Goal: Find specific page/section: Find specific page/section

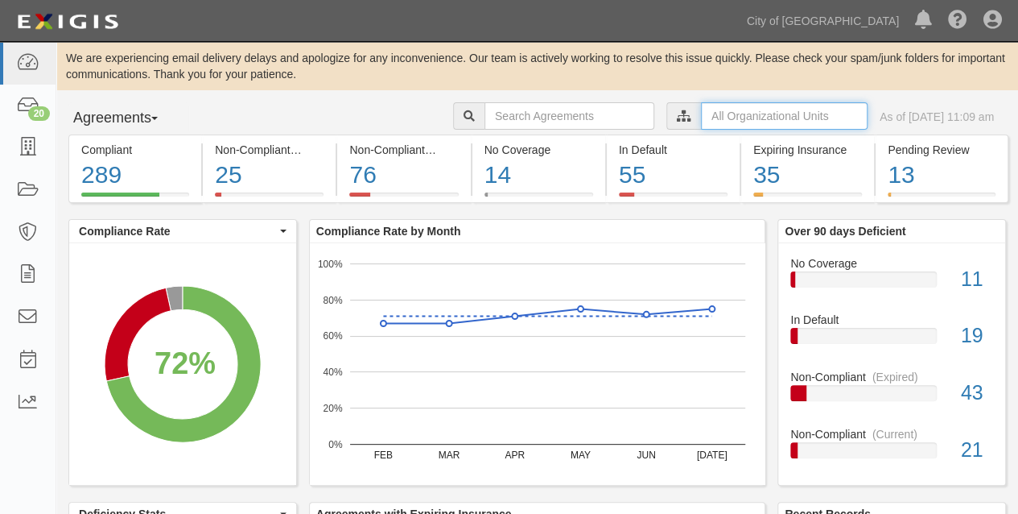
click at [701, 117] on input "text" at bounding box center [784, 115] width 167 height 27
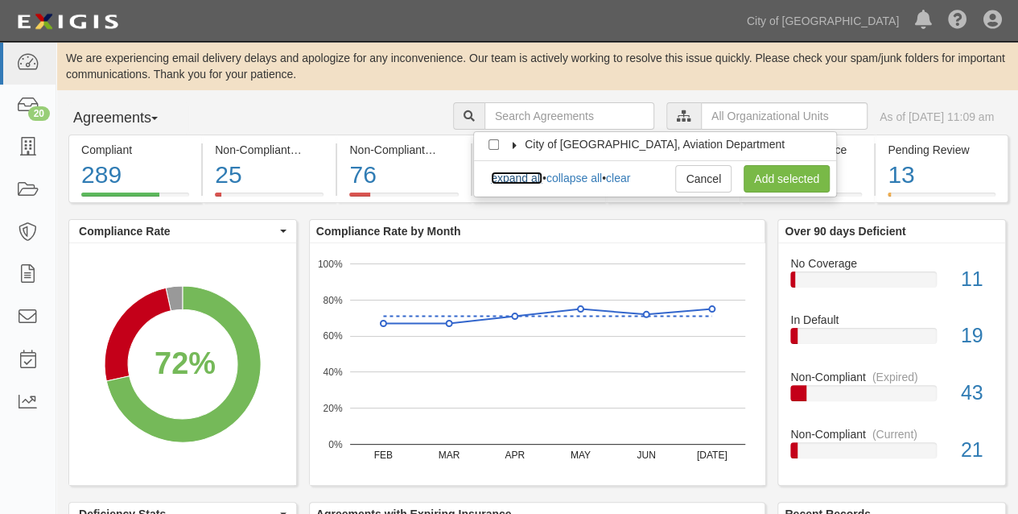
click at [511, 179] on link "expand all" at bounding box center [517, 177] width 52 height 13
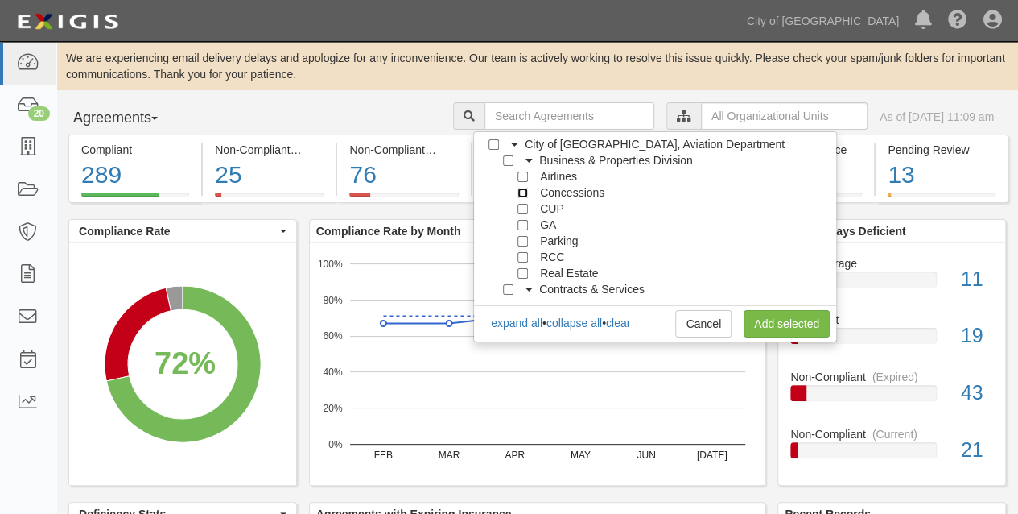
click at [524, 195] on input "Concessions" at bounding box center [523, 193] width 10 height 10
checkbox input "true"
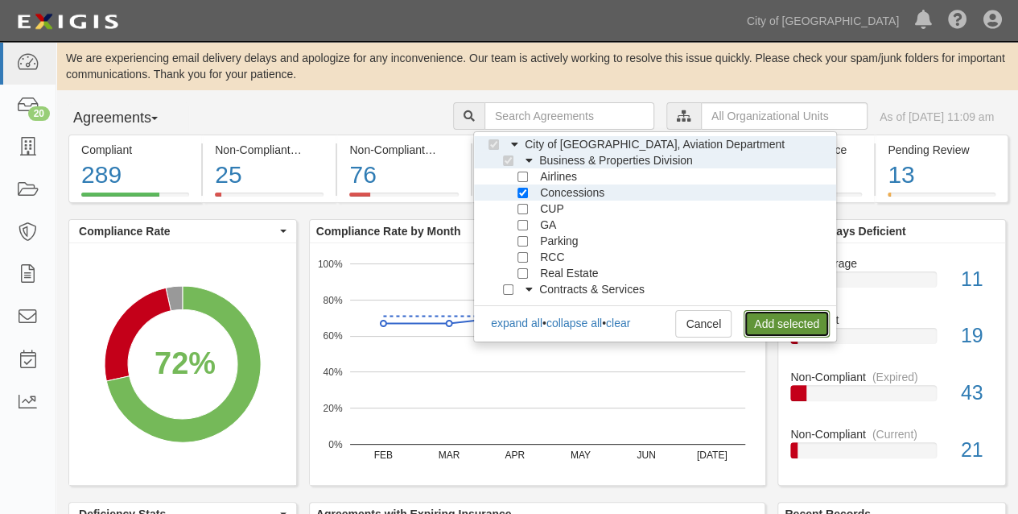
click at [791, 318] on link "Add selected" at bounding box center [787, 323] width 86 height 27
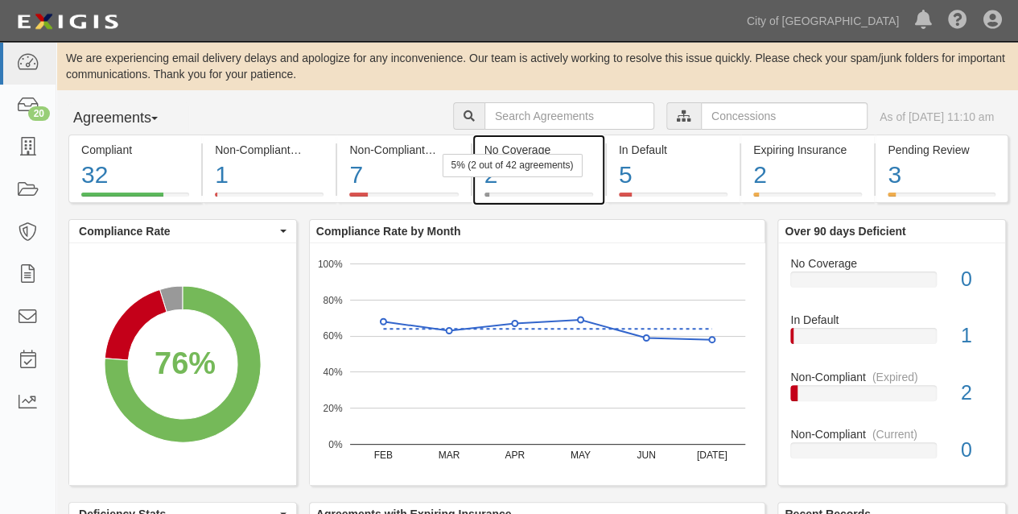
click at [488, 174] on div "5% (2 out of 42 agreements)" at bounding box center [512, 165] width 140 height 23
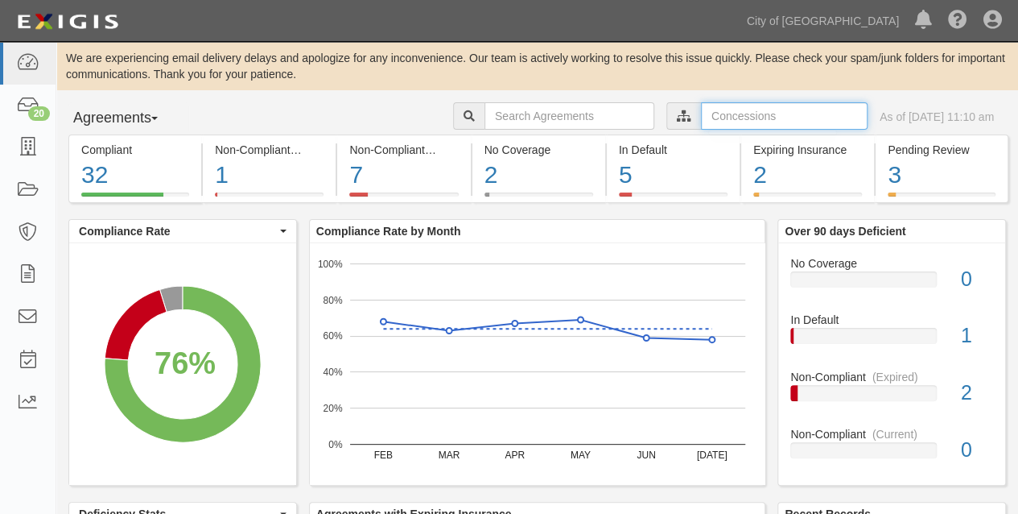
click at [701, 114] on input "text" at bounding box center [784, 115] width 167 height 27
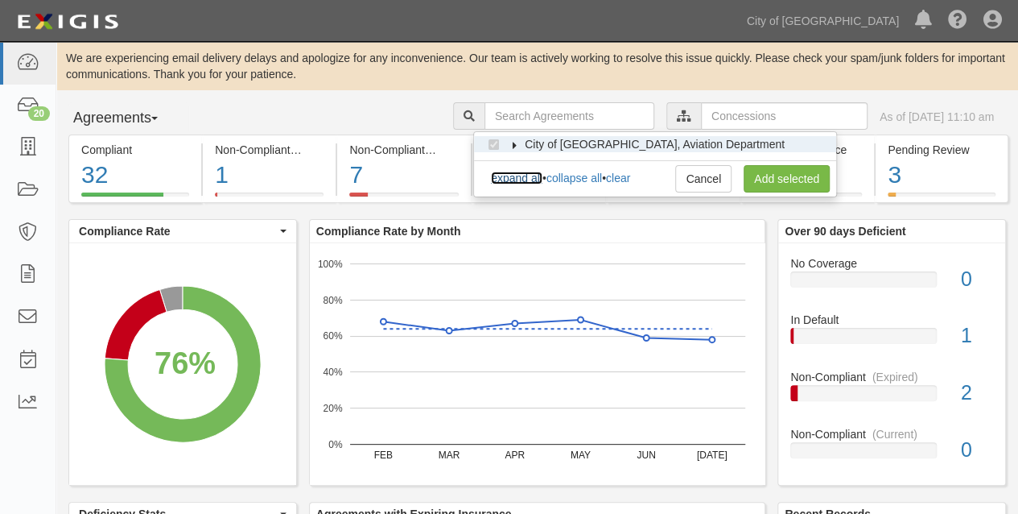
click at [527, 180] on link "expand all" at bounding box center [517, 177] width 52 height 13
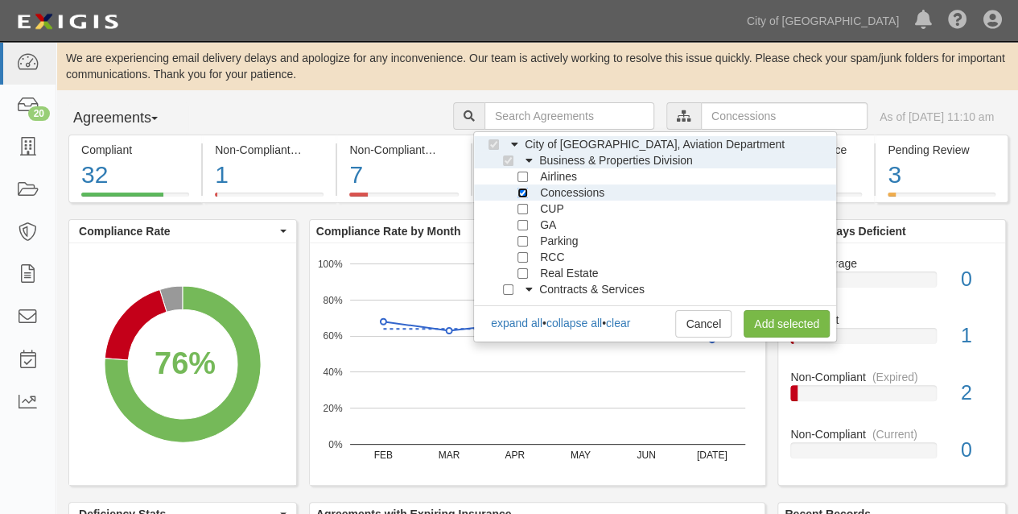
click at [525, 189] on input "Concessions" at bounding box center [523, 193] width 10 height 10
checkbox input "false"
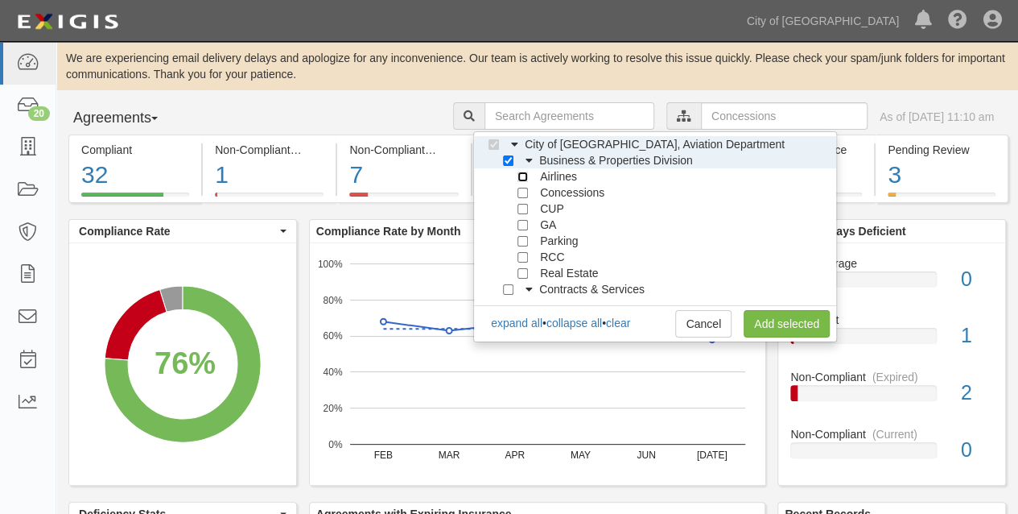
click at [527, 177] on input "Airlines" at bounding box center [523, 176] width 10 height 10
checkbox input "true"
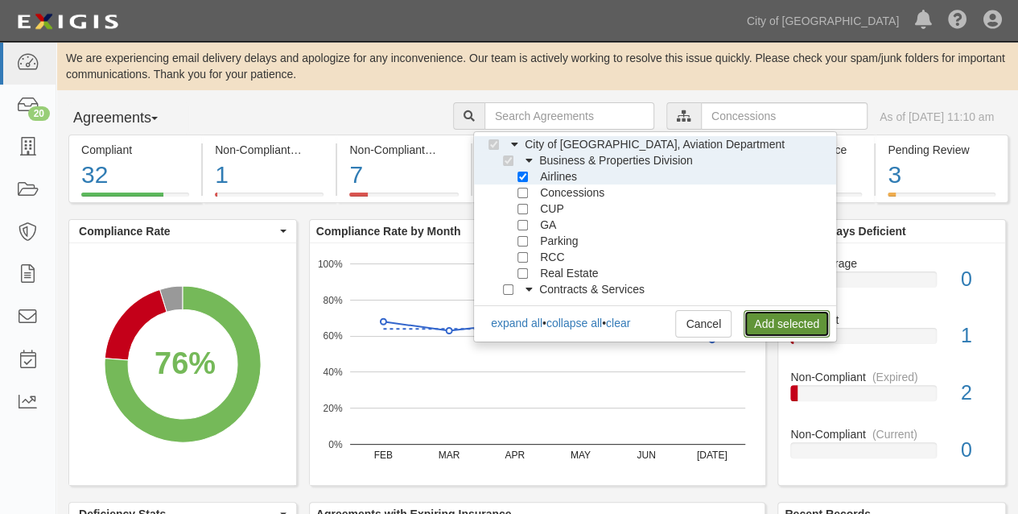
click at [772, 324] on link "Add selected" at bounding box center [787, 323] width 86 height 27
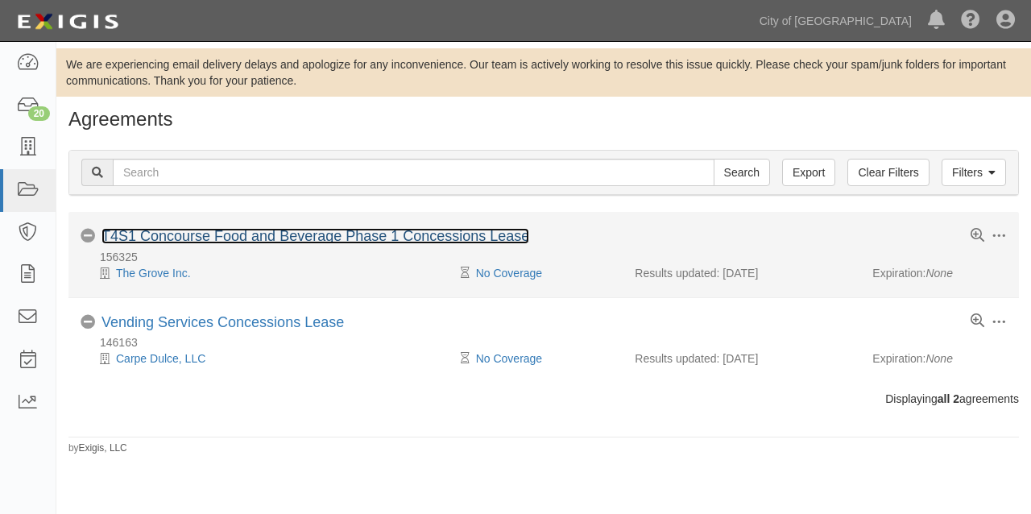
click at [270, 233] on link "T4S1 Concourse Food and Beverage Phase 1 Concessions Lease" at bounding box center [315, 236] width 428 height 16
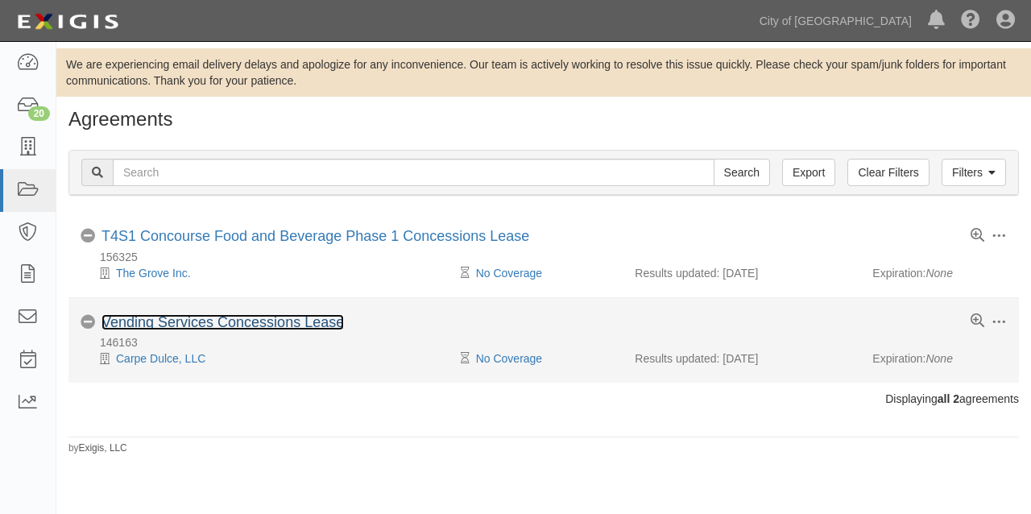
click at [164, 318] on link "Vending Services Concessions Lease" at bounding box center [222, 322] width 242 height 16
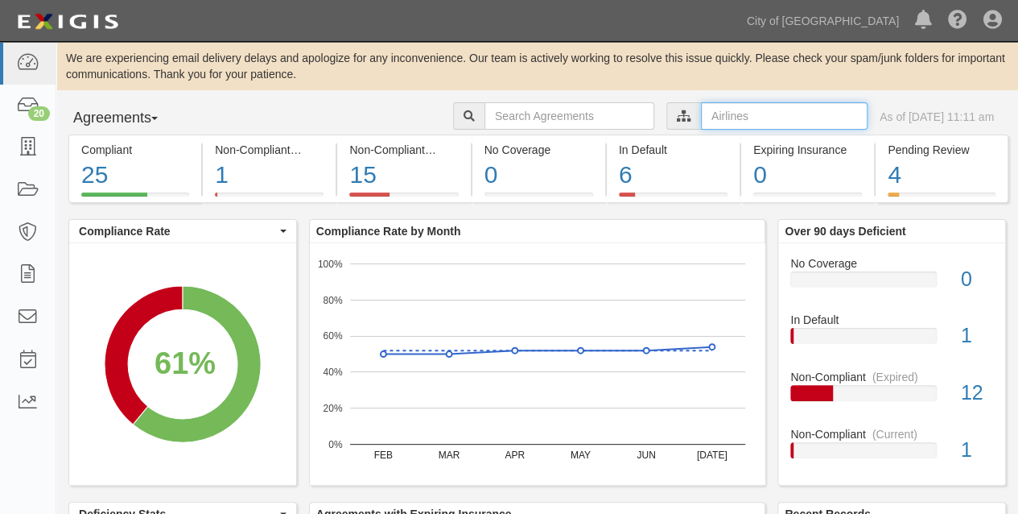
click at [701, 117] on input "text" at bounding box center [784, 115] width 167 height 27
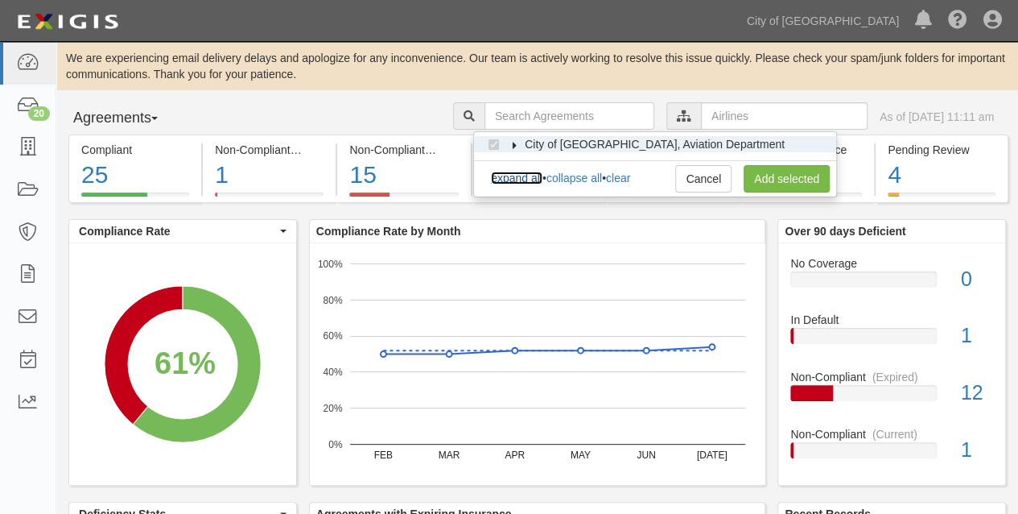
click at [523, 176] on link "expand all" at bounding box center [517, 177] width 52 height 13
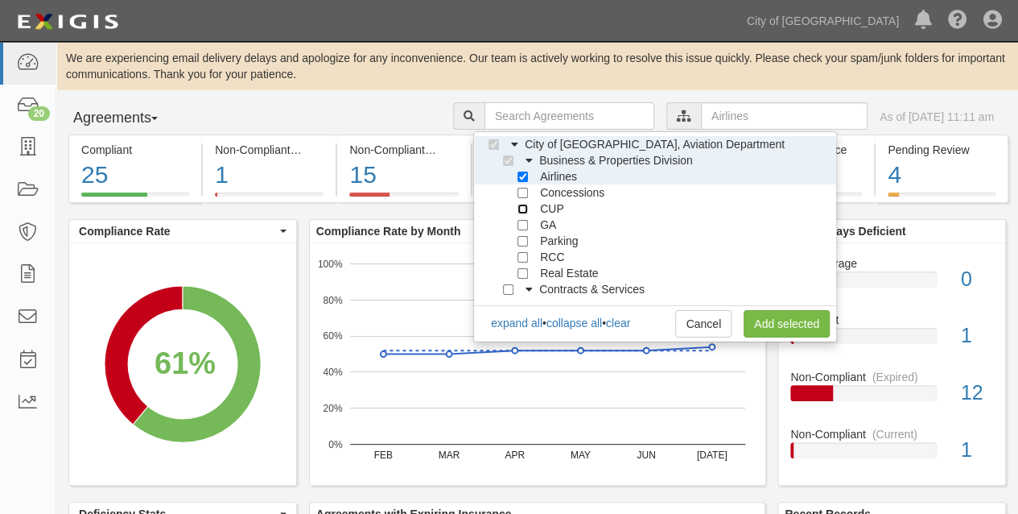
click at [522, 213] on input "CUP" at bounding box center [523, 209] width 10 height 10
checkbox input "true"
click at [525, 179] on input "Airlines" at bounding box center [523, 176] width 10 height 10
checkbox input "false"
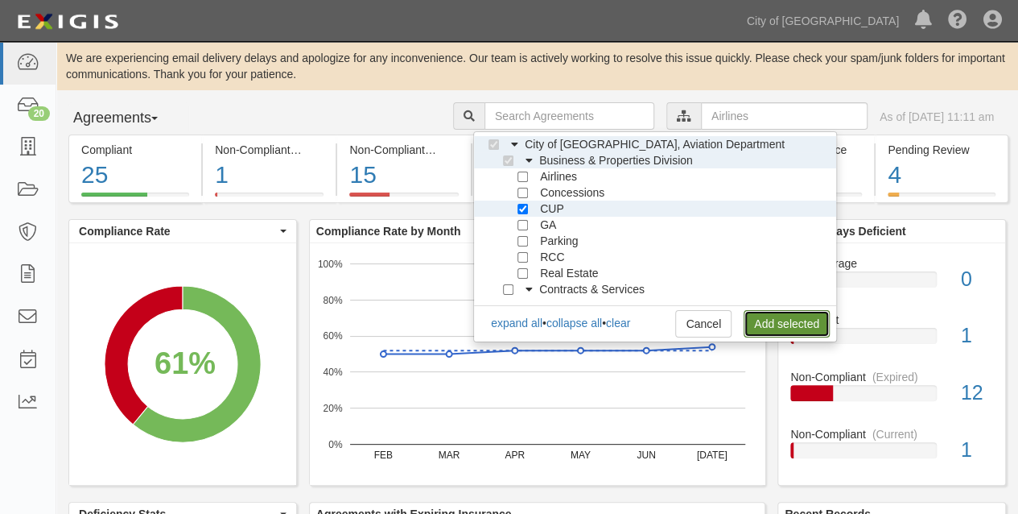
click at [772, 321] on link "Add selected" at bounding box center [787, 323] width 86 height 27
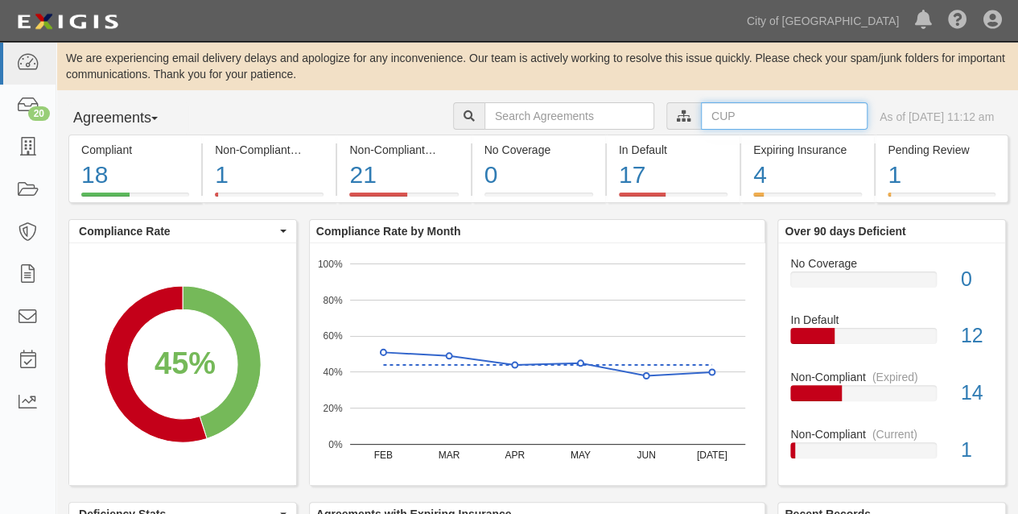
click at [701, 114] on input "text" at bounding box center [784, 115] width 167 height 27
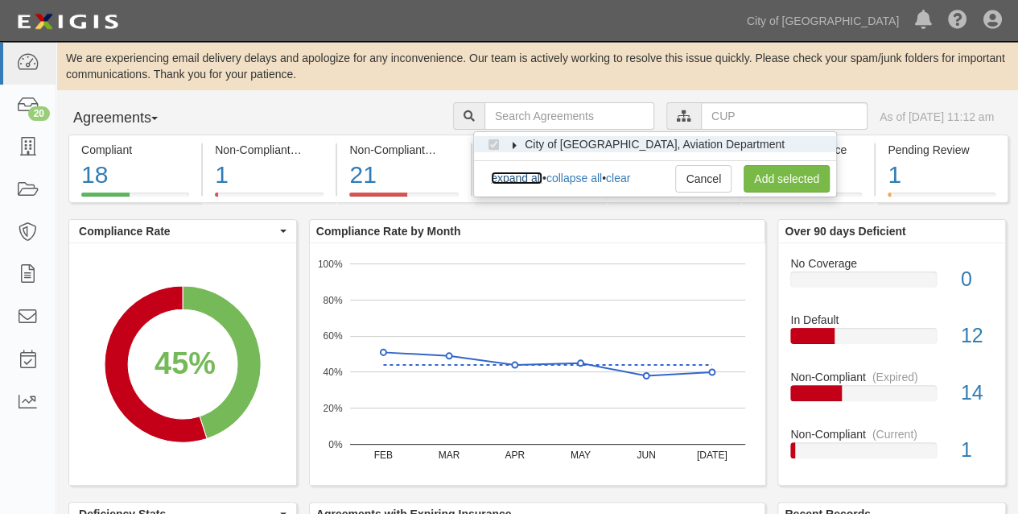
click at [524, 178] on link "expand all" at bounding box center [517, 177] width 52 height 13
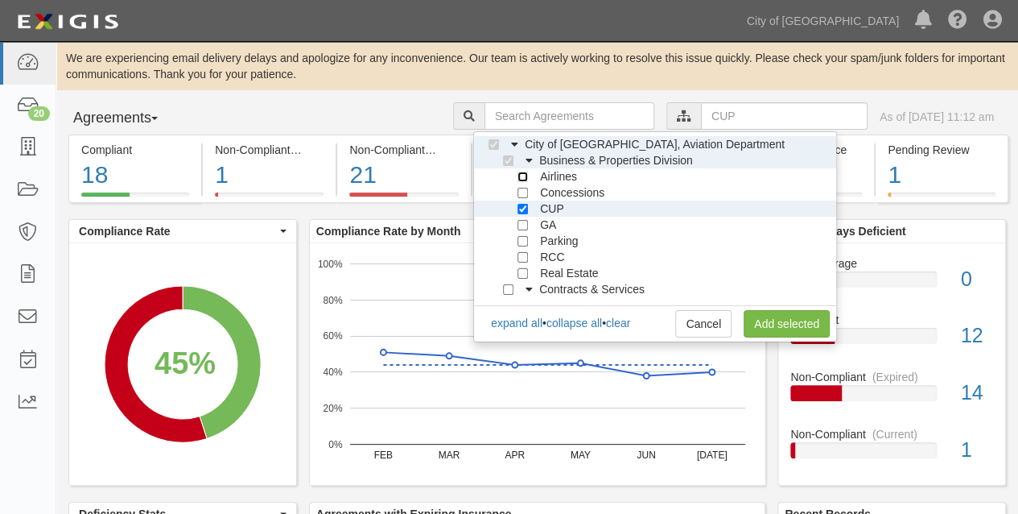
click at [526, 174] on input "Airlines" at bounding box center [523, 176] width 10 height 10
checkbox input "true"
click at [527, 213] on input "CUP" at bounding box center [523, 209] width 10 height 10
checkbox input "false"
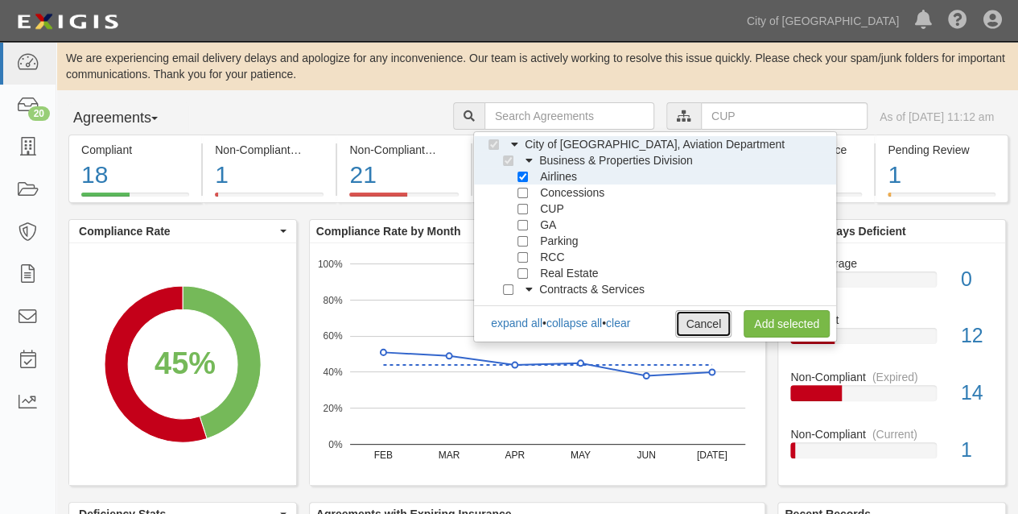
click at [717, 327] on link "Cancel" at bounding box center [703, 323] width 56 height 27
checkbox input "true"
checkbox input "false"
checkbox input "true"
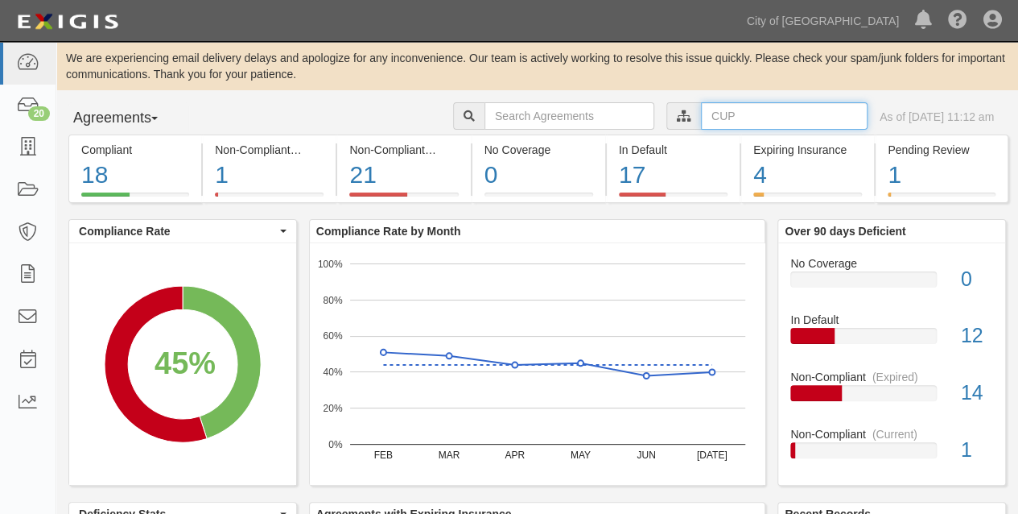
click at [701, 114] on input "text" at bounding box center [784, 115] width 167 height 27
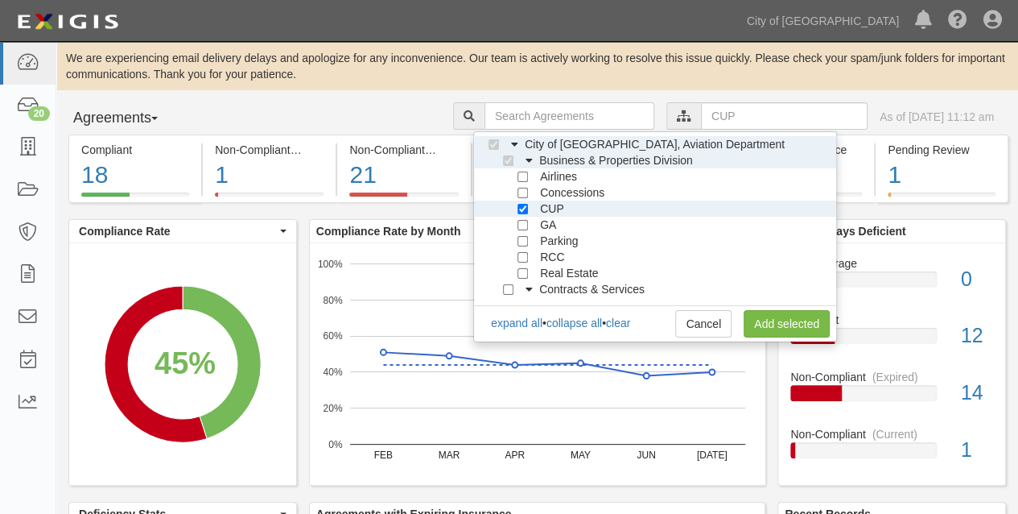
click at [553, 192] on span "Concessions" at bounding box center [572, 192] width 64 height 13
click at [518, 190] on input "Concessions" at bounding box center [523, 193] width 10 height 10
checkbox input "true"
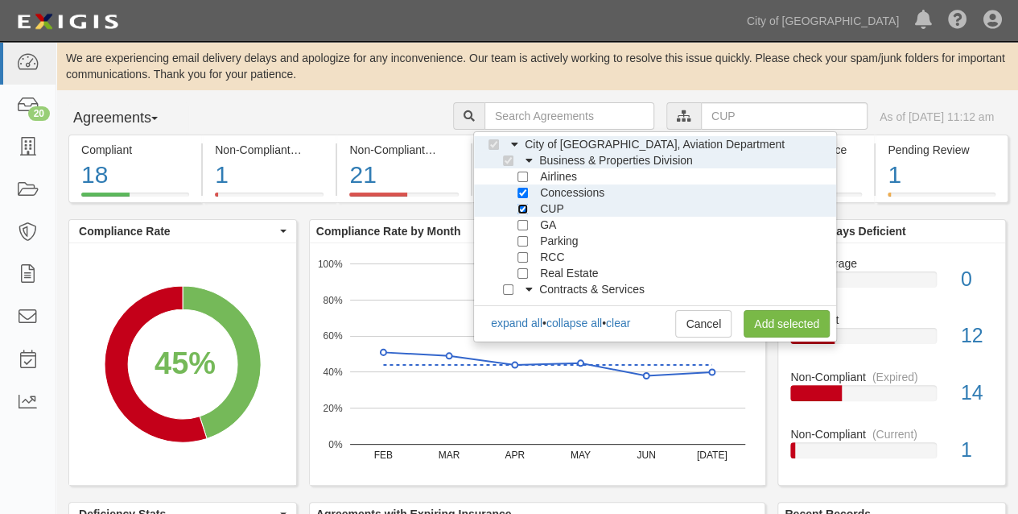
click at [523, 211] on input "CUP" at bounding box center [523, 209] width 10 height 10
checkbox input "false"
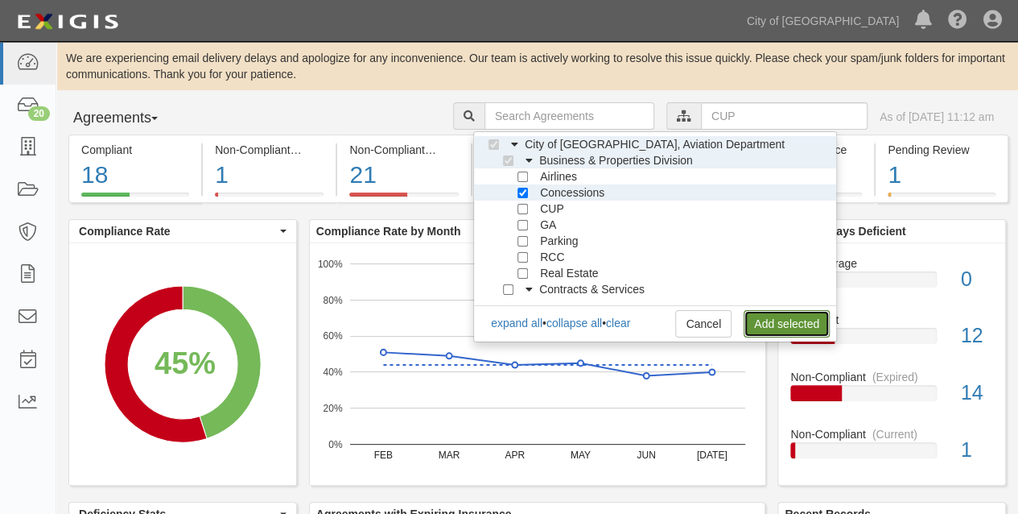
click at [765, 326] on link "Add selected" at bounding box center [787, 323] width 86 height 27
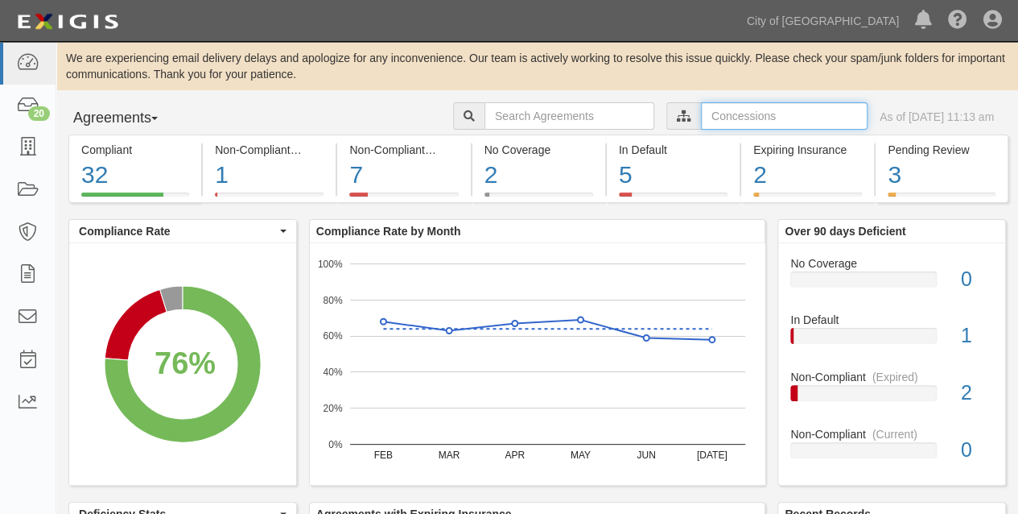
click at [707, 106] on input "text" at bounding box center [784, 115] width 167 height 27
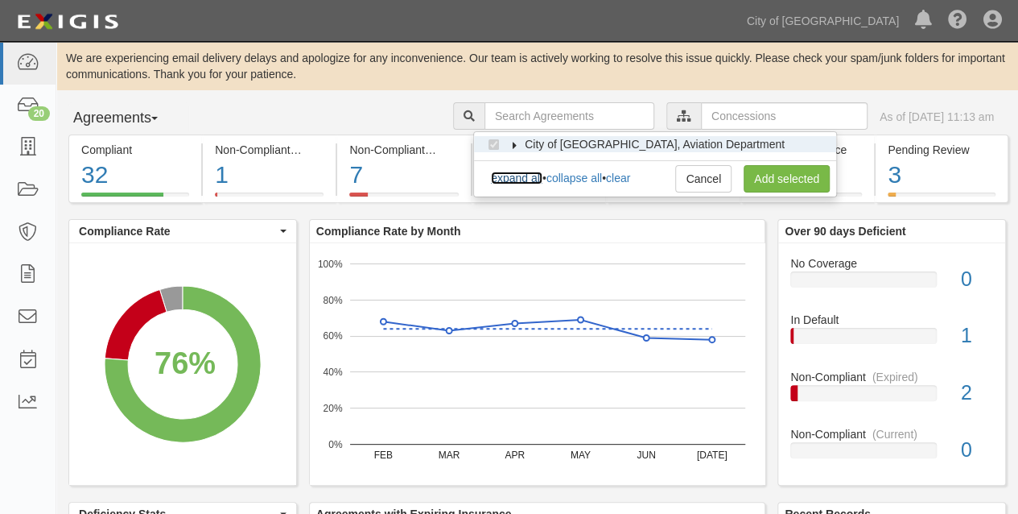
click at [506, 177] on link "expand all" at bounding box center [517, 177] width 52 height 13
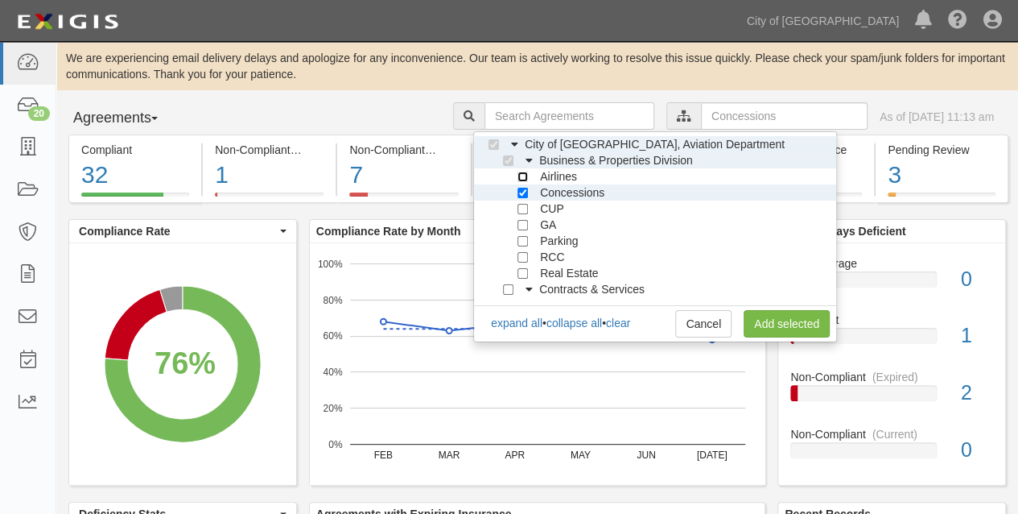
click at [520, 174] on input "Airlines" at bounding box center [523, 176] width 10 height 10
checkbox input "true"
click at [527, 196] on input "Concessions" at bounding box center [523, 193] width 10 height 10
checkbox input "false"
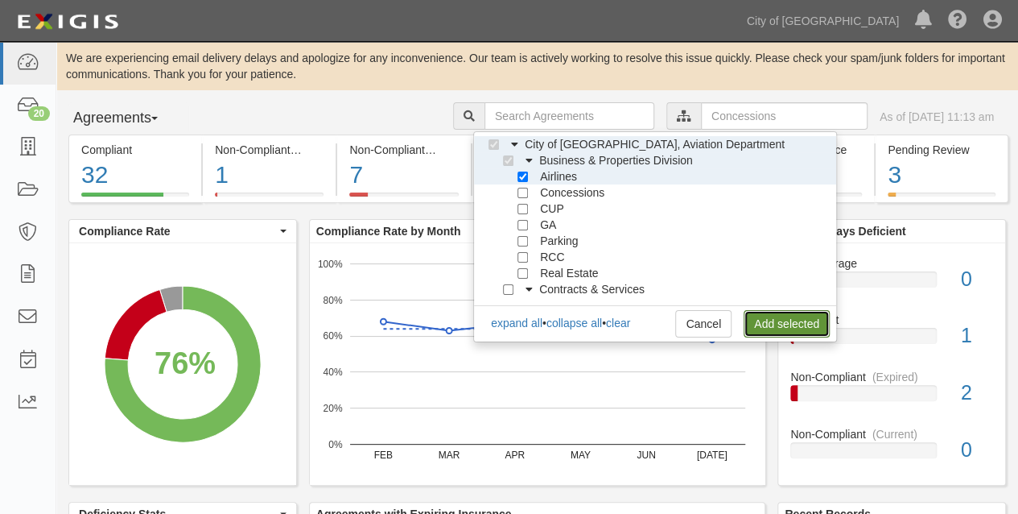
click at [792, 326] on link "Add selected" at bounding box center [787, 323] width 86 height 27
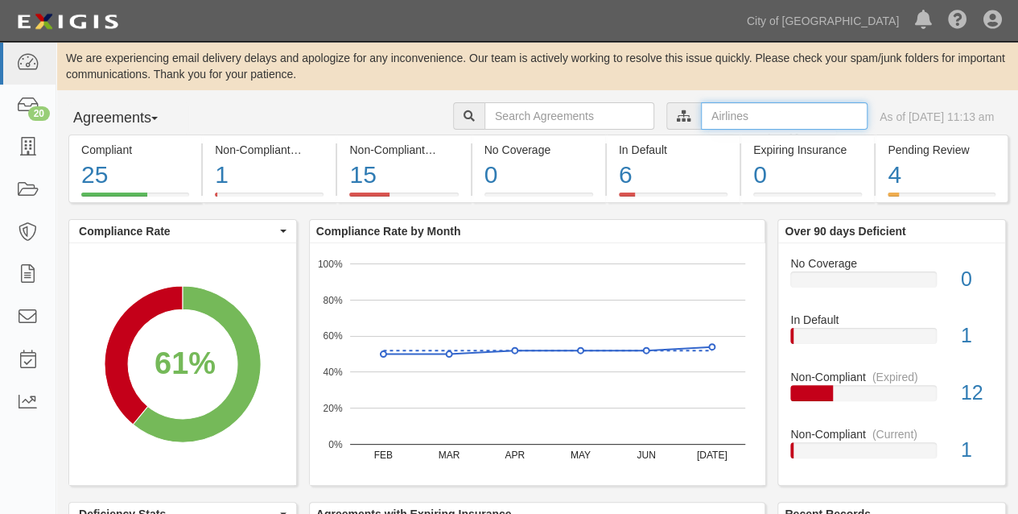
click at [701, 114] on input "text" at bounding box center [784, 115] width 167 height 27
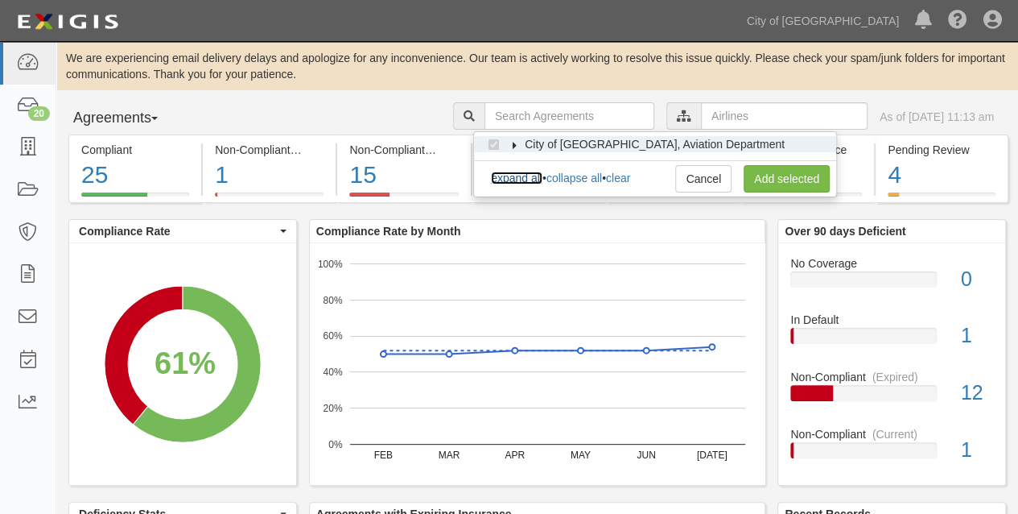
click at [524, 180] on link "expand all" at bounding box center [517, 177] width 52 height 13
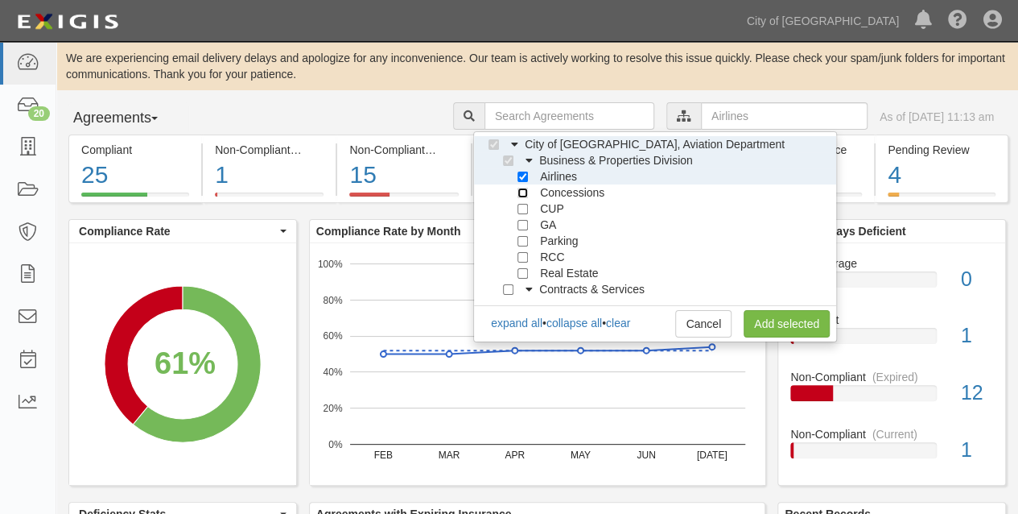
click at [527, 195] on input "Concessions" at bounding box center [523, 193] width 10 height 10
checkbox input "true"
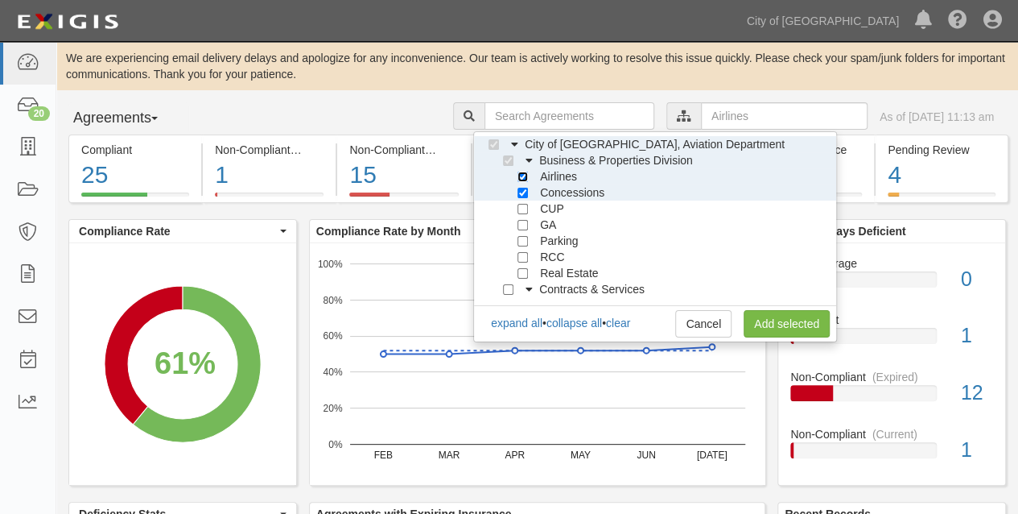
click at [526, 176] on input "Airlines" at bounding box center [523, 176] width 10 height 10
checkbox input "false"
click at [774, 320] on link "Add selected" at bounding box center [787, 323] width 86 height 27
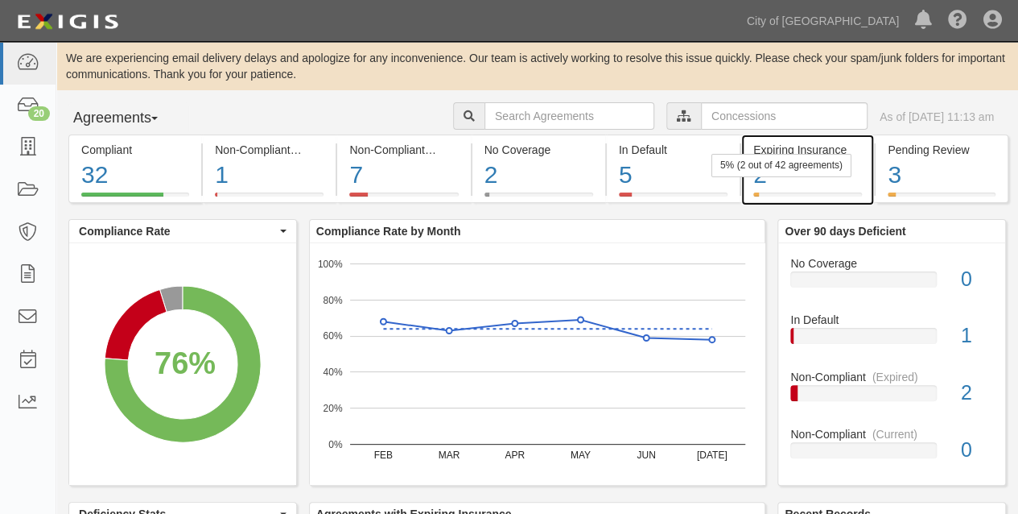
drag, startPoint x: 756, startPoint y: 182, endPoint x: 747, endPoint y: 196, distance: 17.0
click at [756, 182] on div "2" at bounding box center [808, 175] width 109 height 35
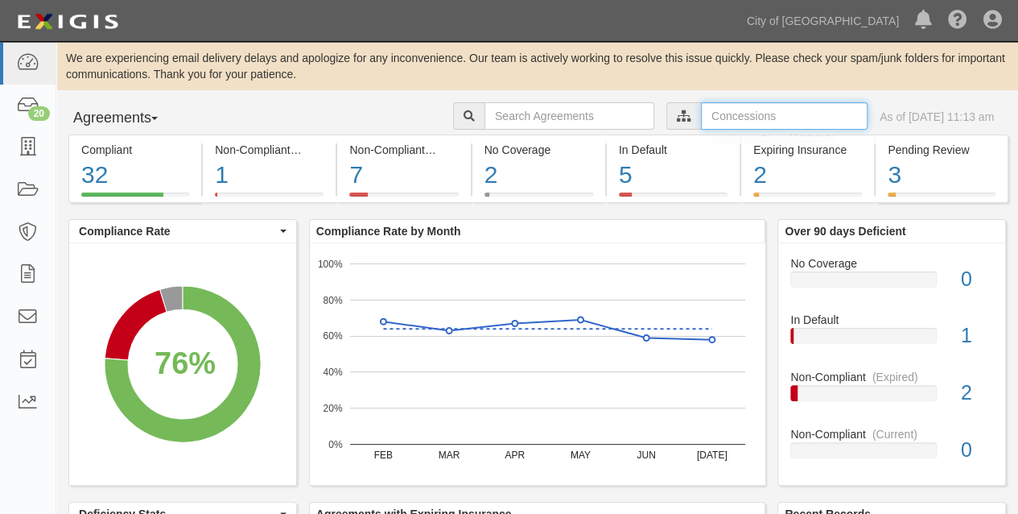
click at [701, 107] on input "text" at bounding box center [784, 115] width 167 height 27
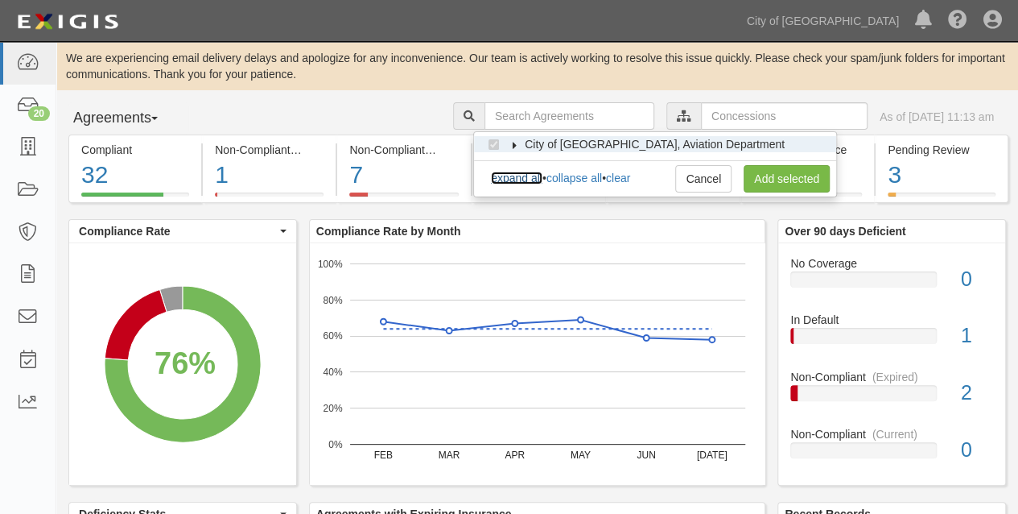
click at [510, 176] on link "expand all" at bounding box center [517, 177] width 52 height 13
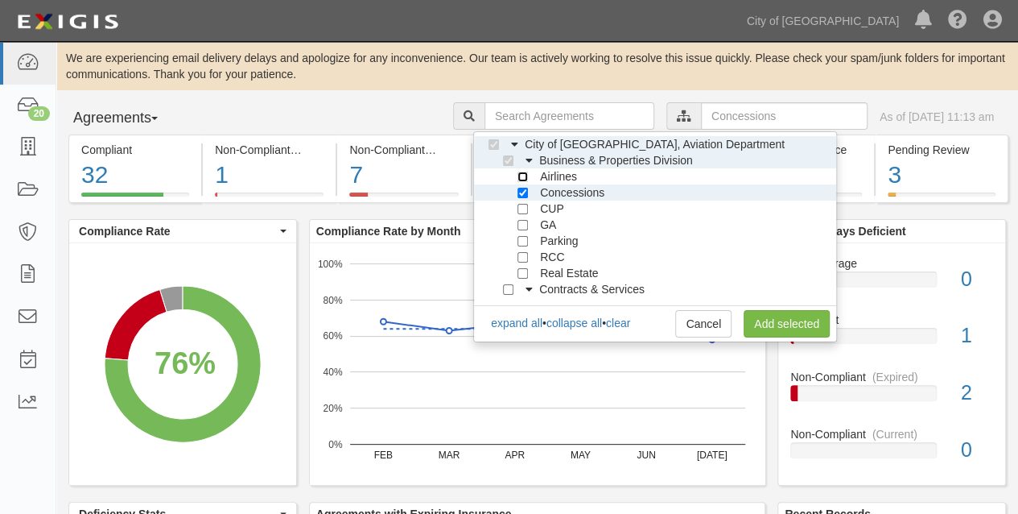
click at [522, 178] on input "Airlines" at bounding box center [523, 176] width 10 height 10
checkbox input "true"
click at [518, 190] on input "Concessions" at bounding box center [523, 193] width 10 height 10
checkbox input "false"
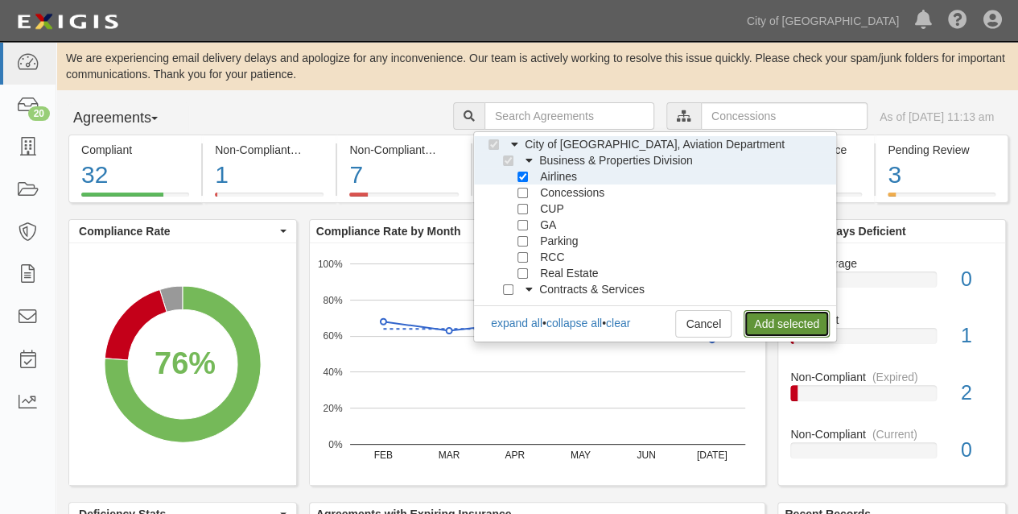
click at [779, 322] on link "Add selected" at bounding box center [787, 323] width 86 height 27
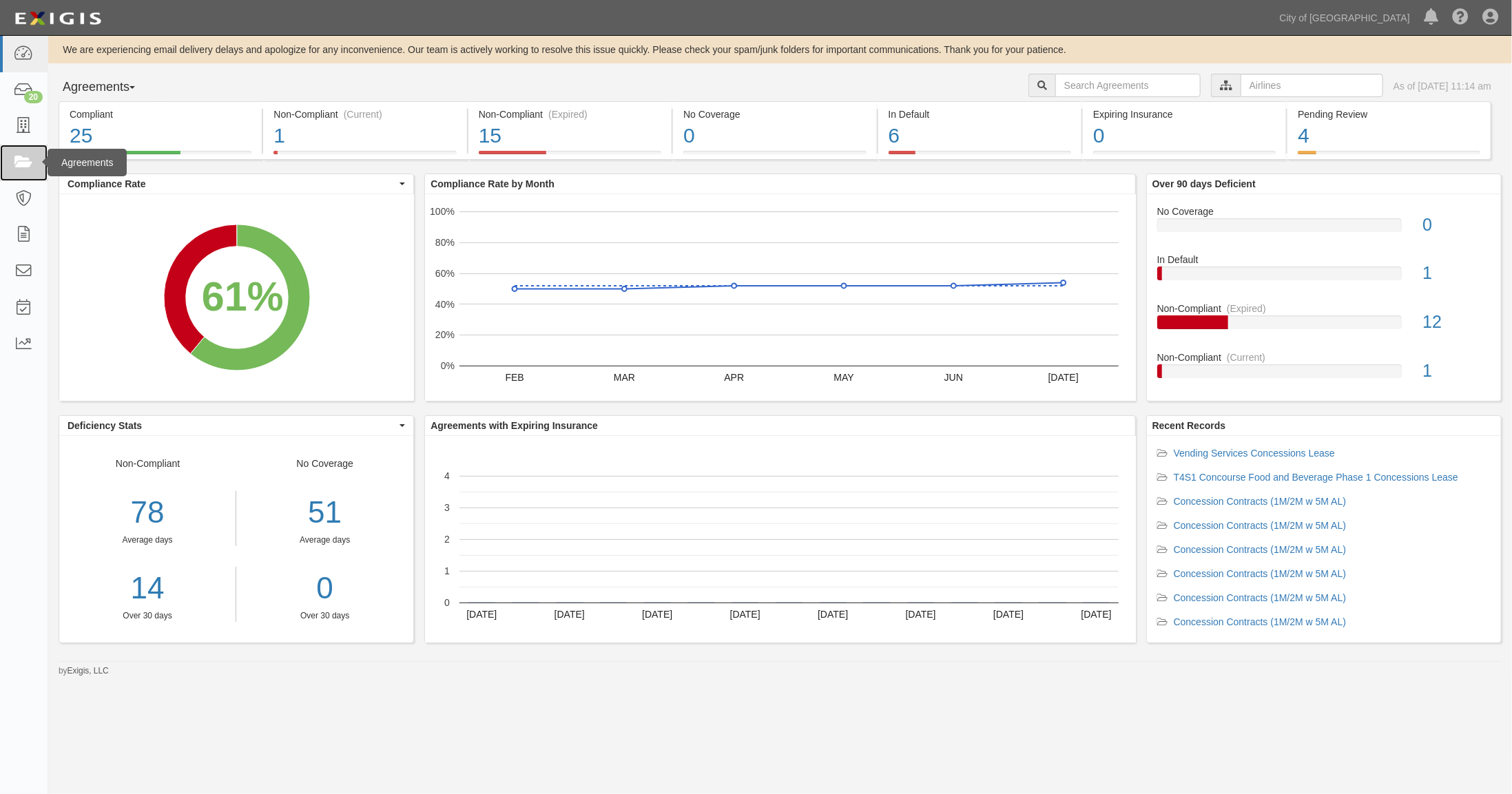
click at [20, 159] on icon at bounding box center [23, 163] width 20 height 16
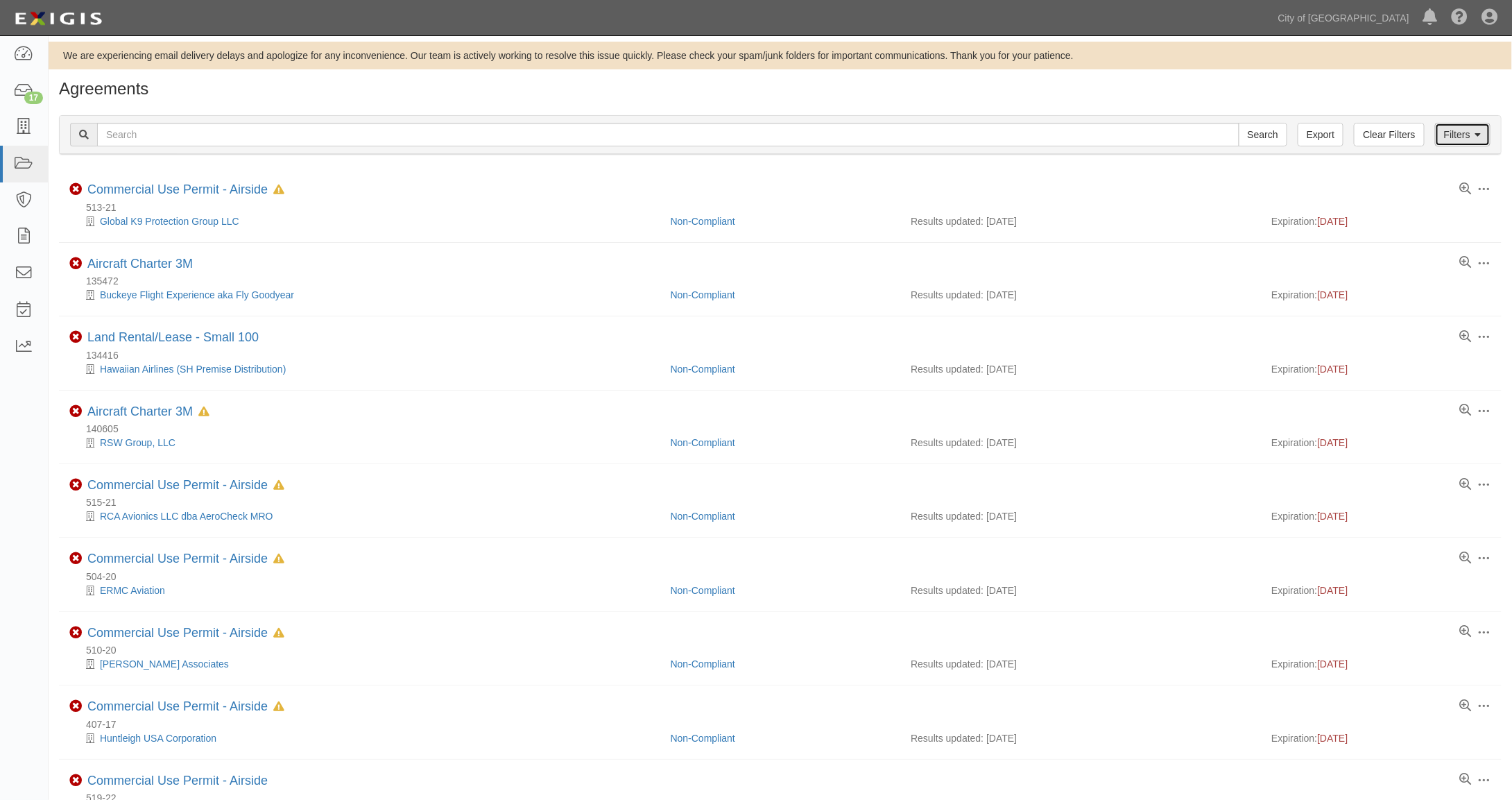
click at [1465, 131] on link "Filters" at bounding box center [1463, 134] width 55 height 23
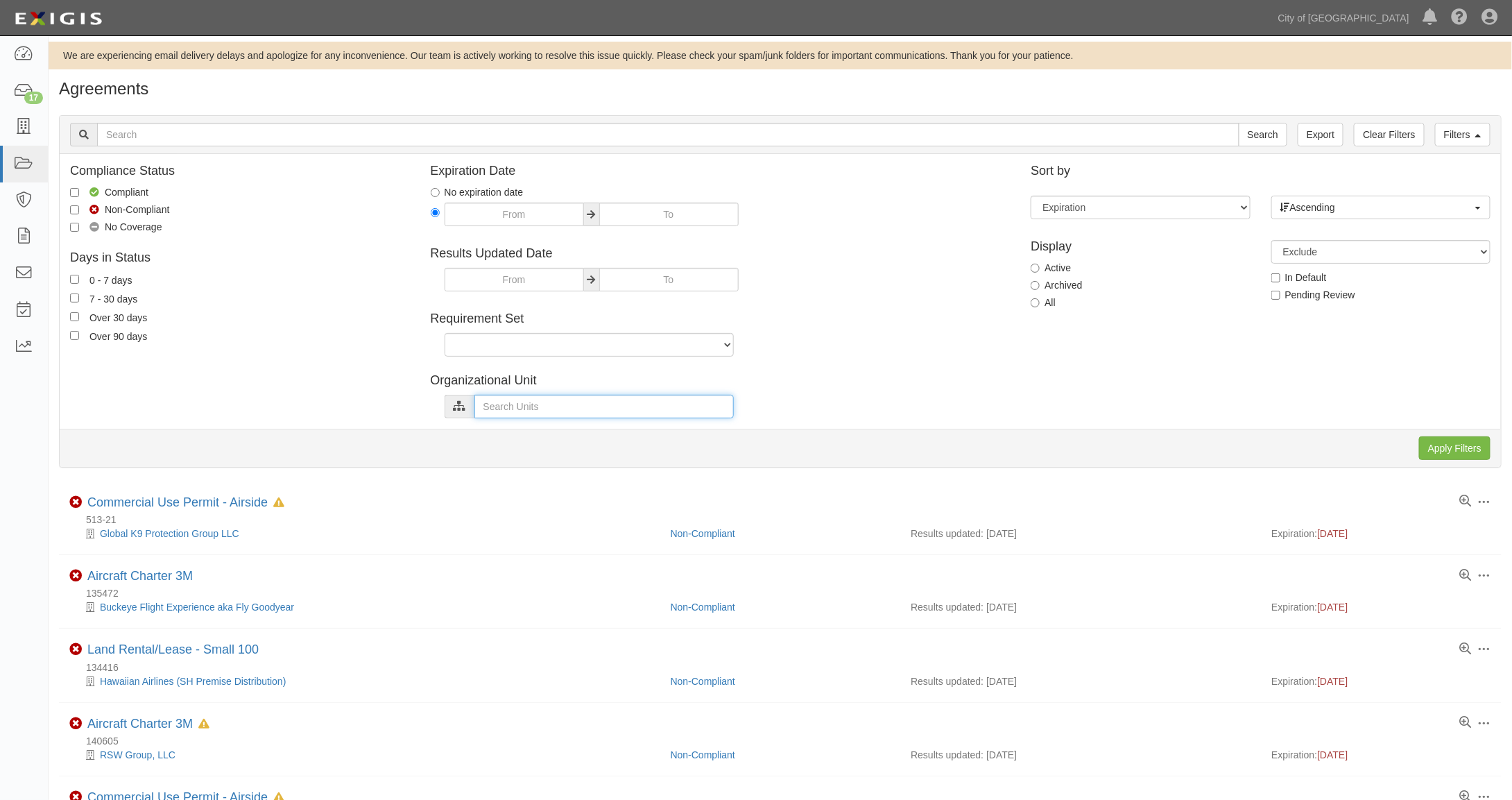
click at [496, 411] on input "text" at bounding box center [604, 406] width 259 height 23
click at [475, 458] on link "expand all" at bounding box center [479, 459] width 45 height 11
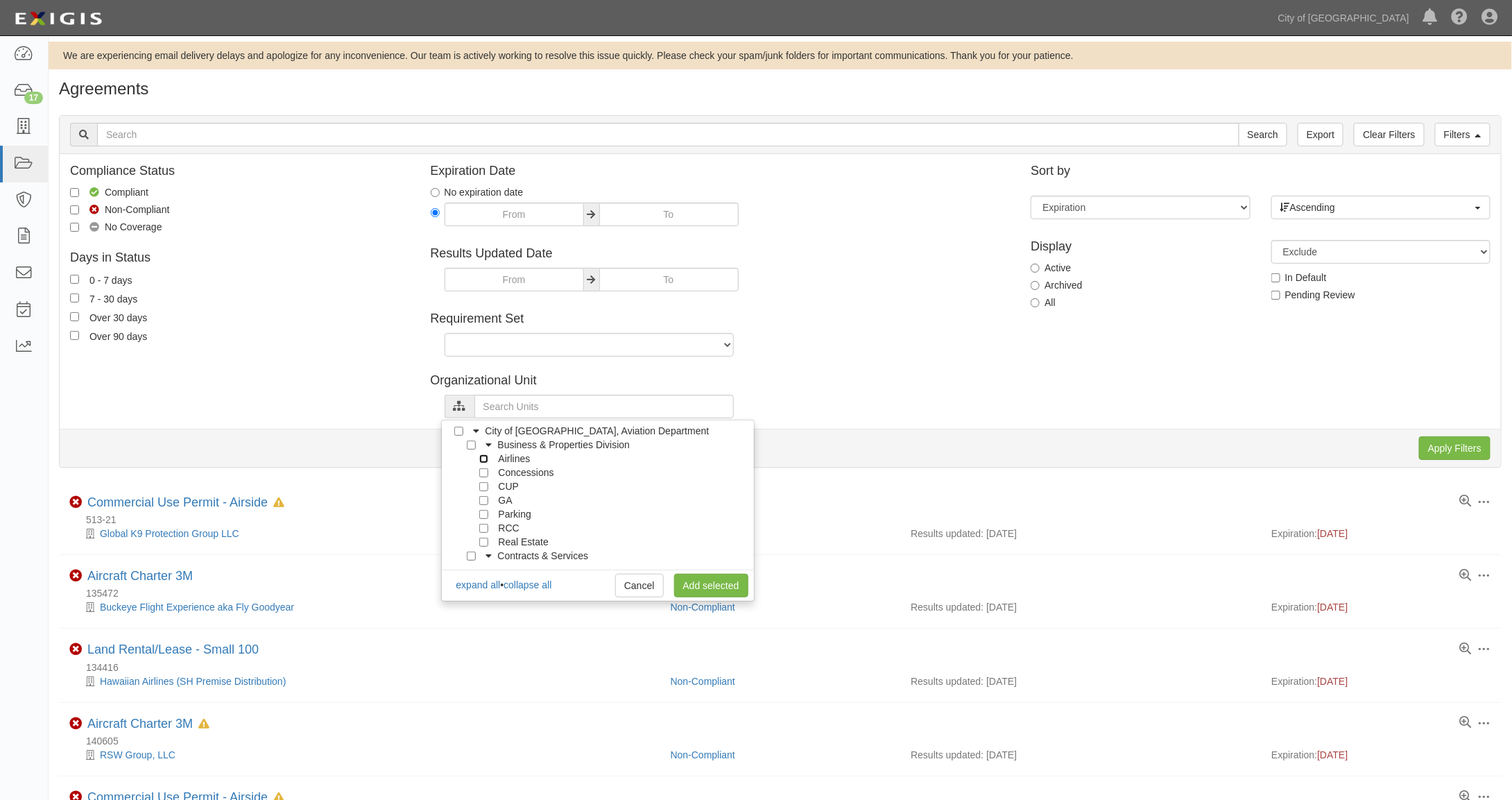
click at [482, 458] on input "Airlines" at bounding box center [483, 459] width 9 height 9
checkbox input "true"
click at [703, 584] on link "Add selected" at bounding box center [712, 585] width 74 height 23
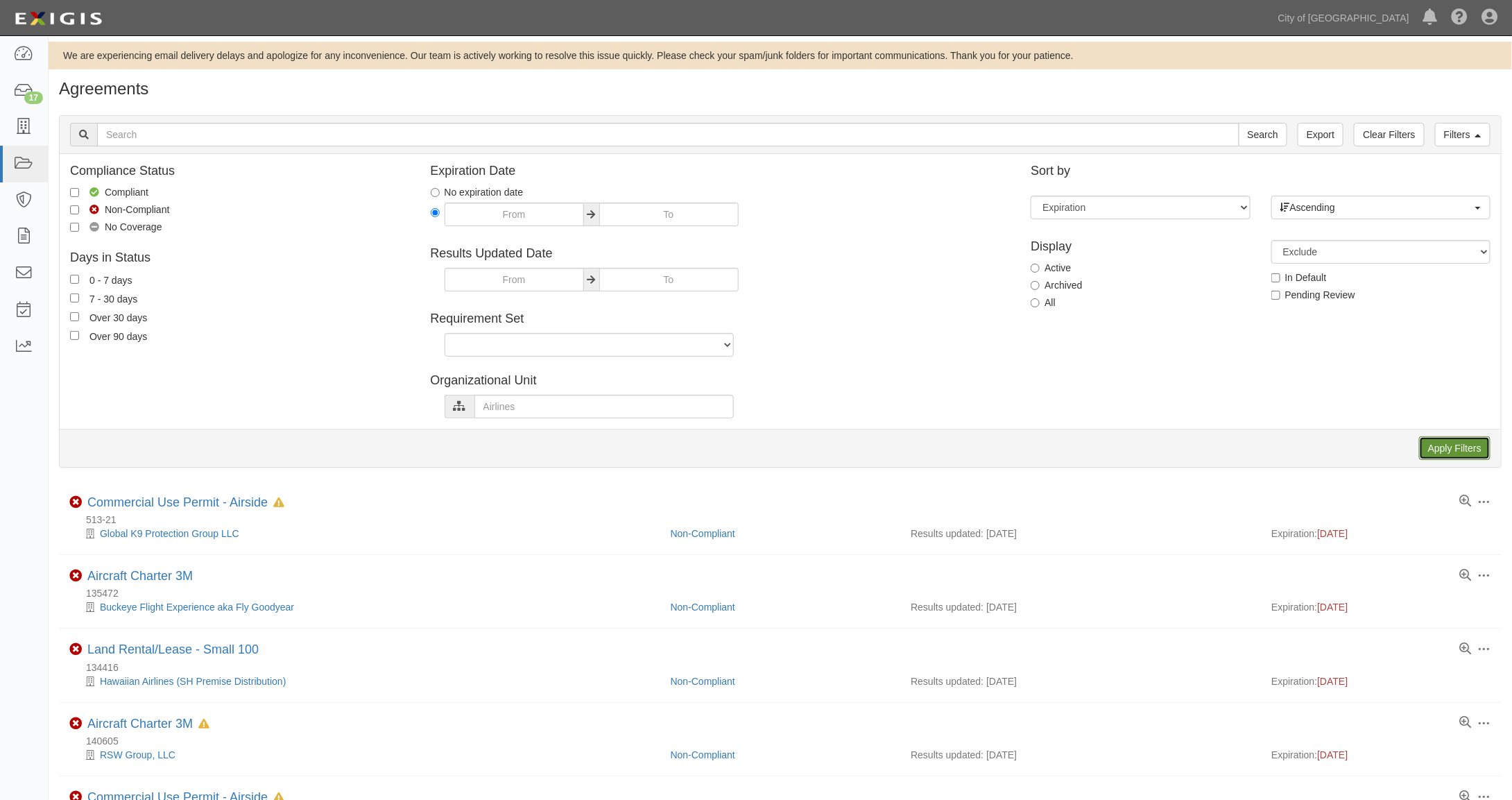
click at [1460, 449] on input "Apply Filters" at bounding box center [1454, 447] width 72 height 23
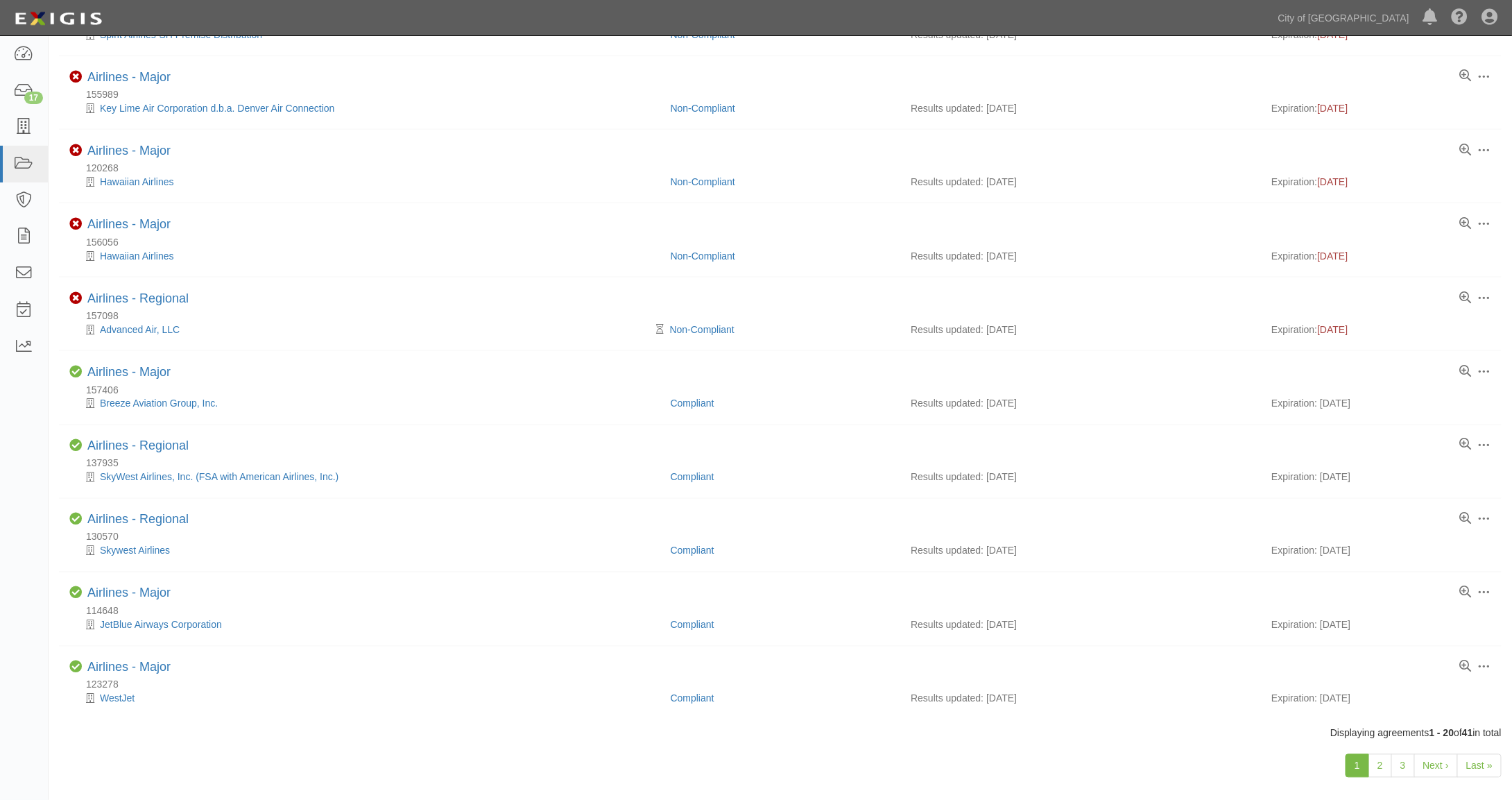
scroll to position [952, 0]
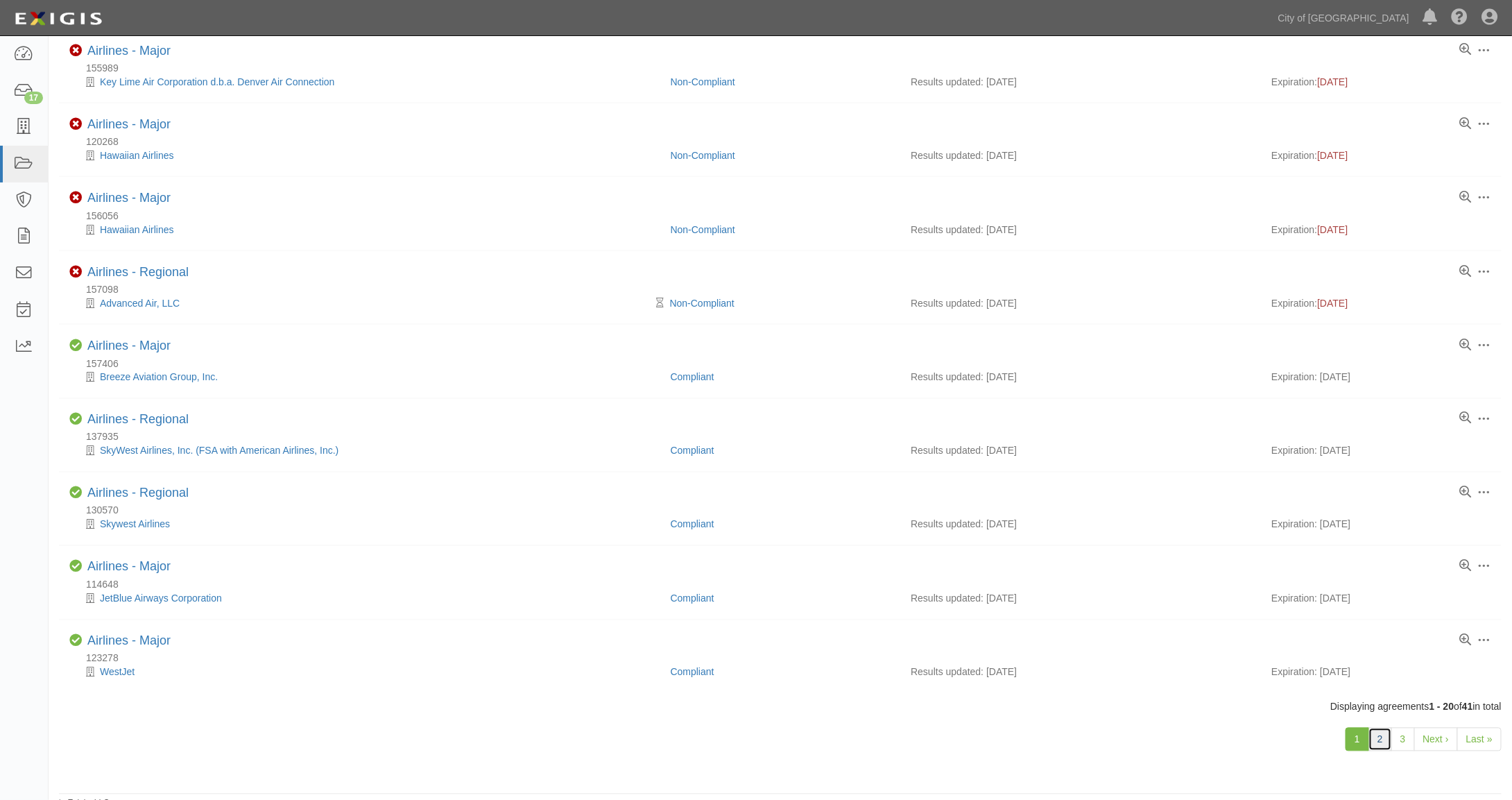
click at [1382, 733] on link "2" at bounding box center [1379, 740] width 23 height 23
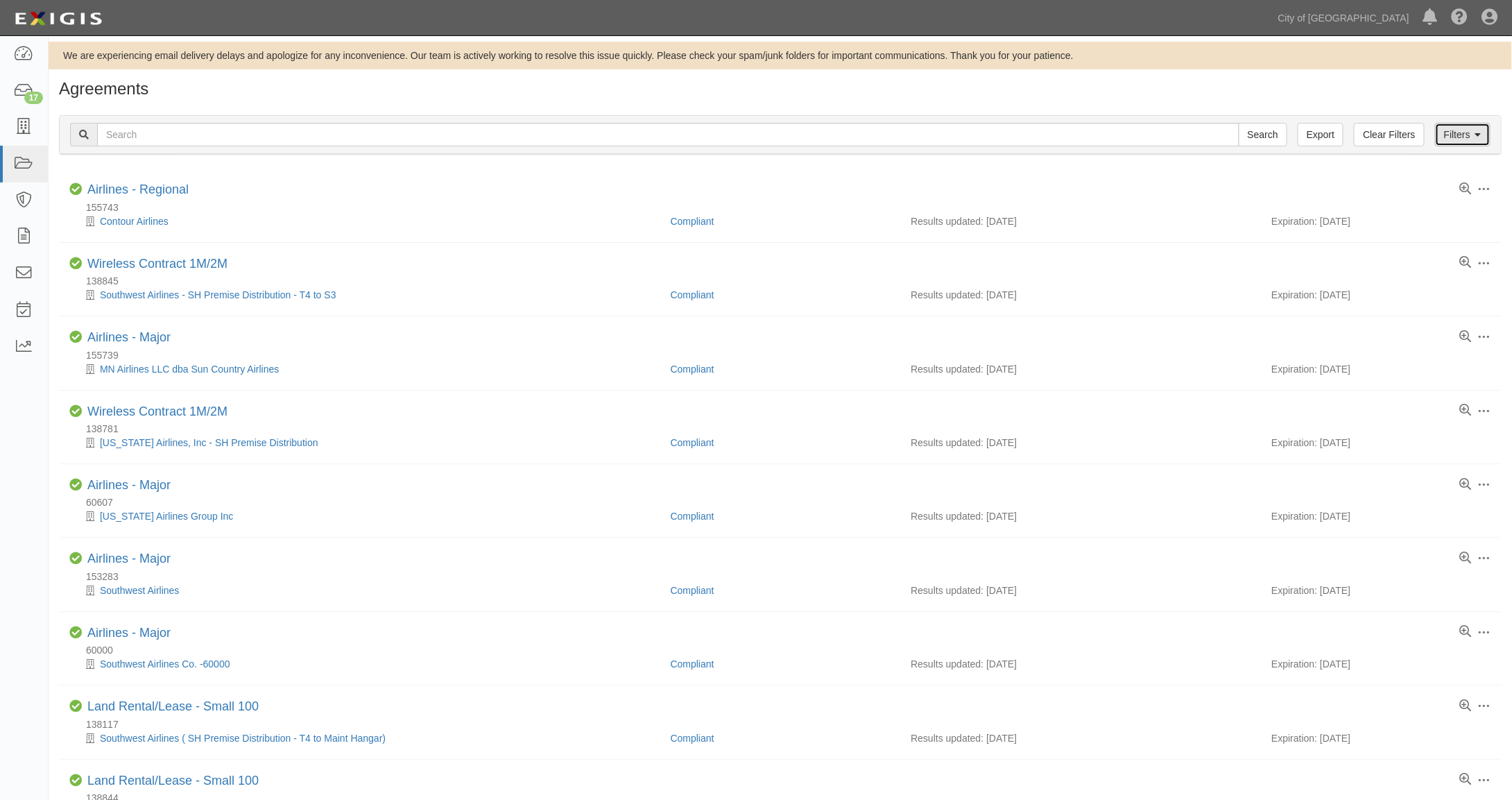
click at [1457, 137] on link "Filters" at bounding box center [1463, 134] width 55 height 23
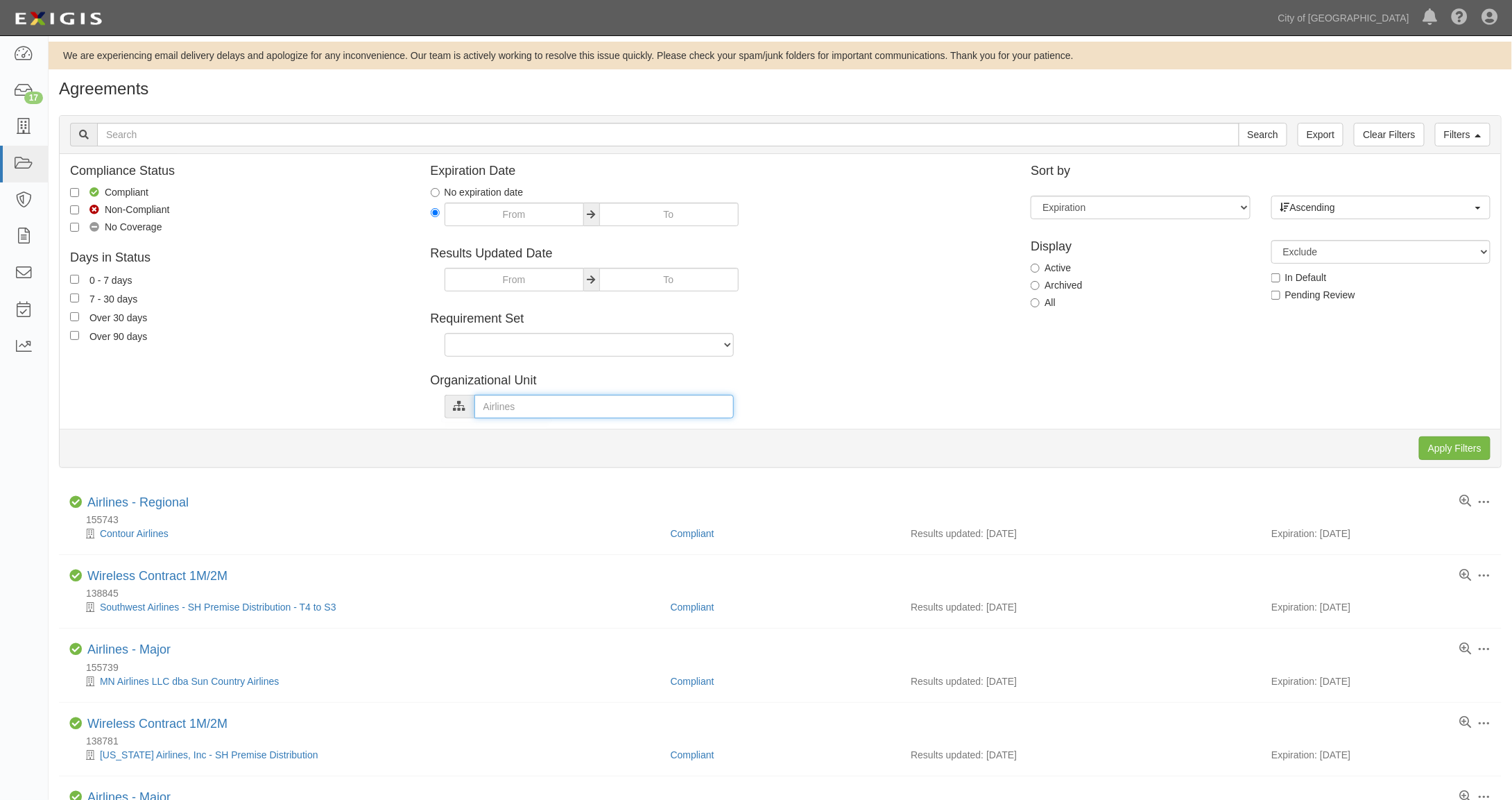
click at [497, 408] on input "text" at bounding box center [604, 406] width 259 height 23
click at [481, 459] on link "expand all" at bounding box center [479, 459] width 45 height 11
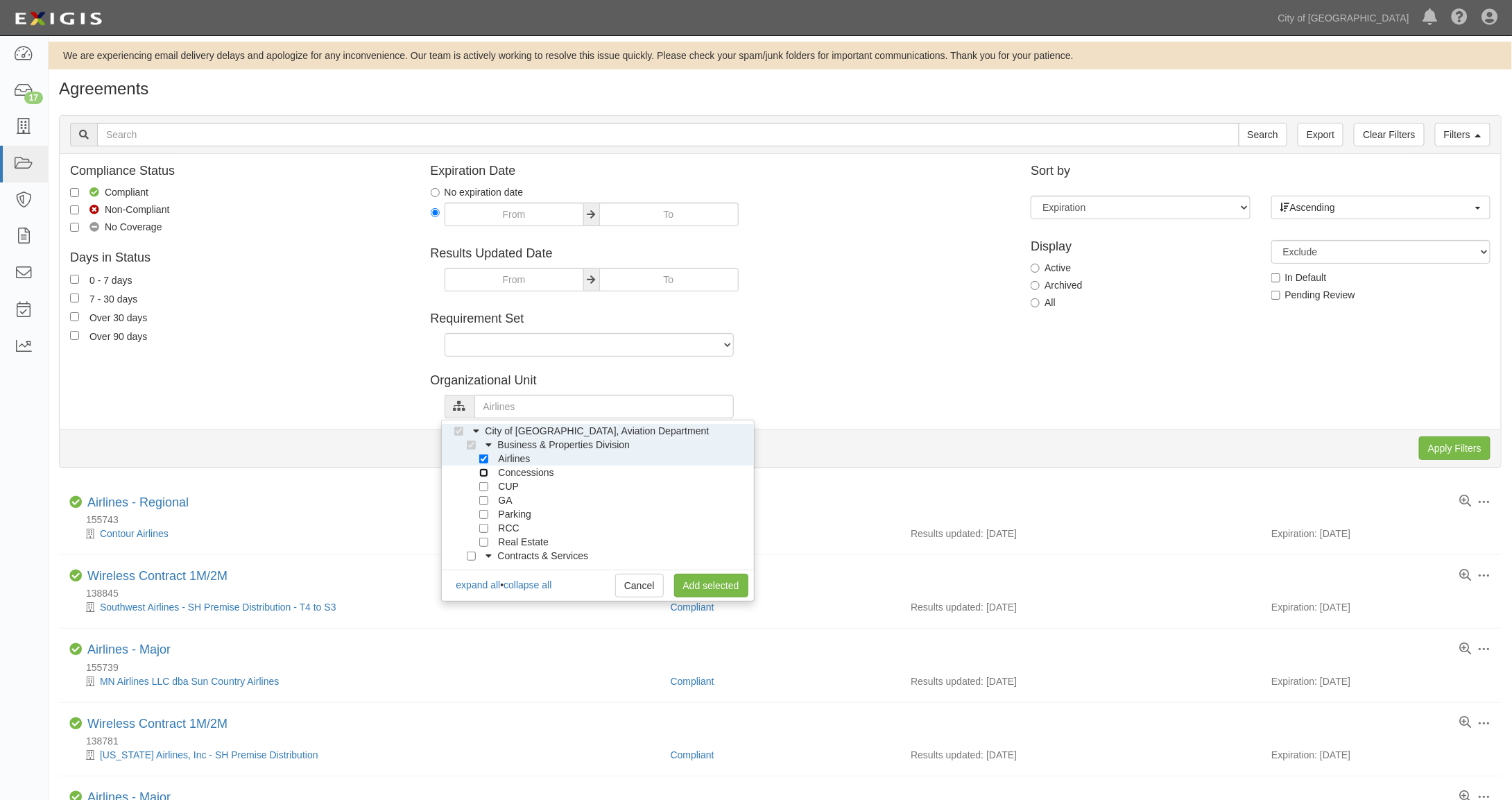
click at [482, 472] on input "Concessions" at bounding box center [483, 472] width 9 height 9
checkbox input "true"
click at [483, 459] on input "Airlines" at bounding box center [483, 459] width 9 height 9
checkbox input "false"
click at [711, 584] on link "Add selected" at bounding box center [712, 585] width 74 height 23
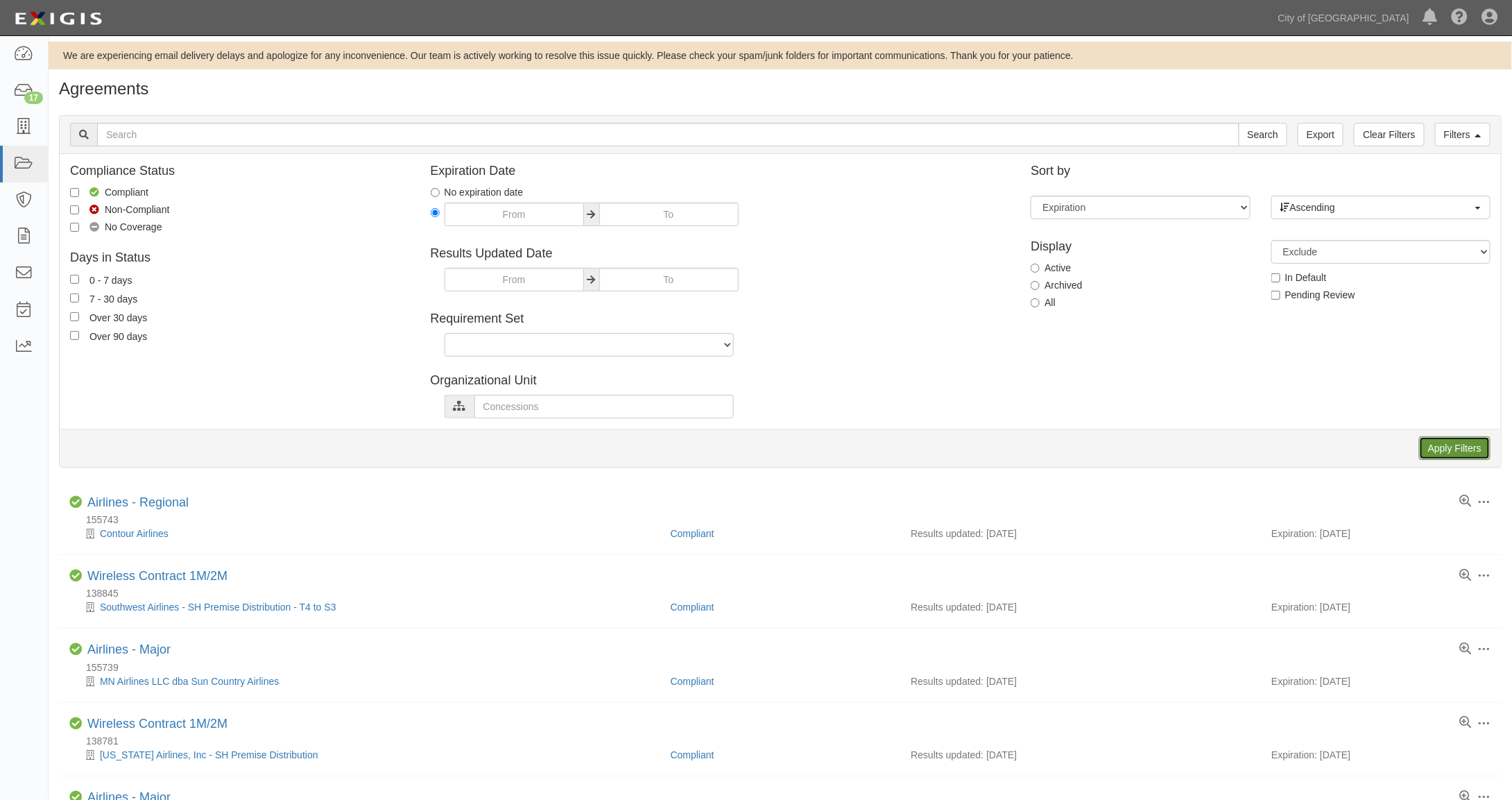
click at [1465, 451] on input "Apply Filters" at bounding box center [1454, 447] width 72 height 23
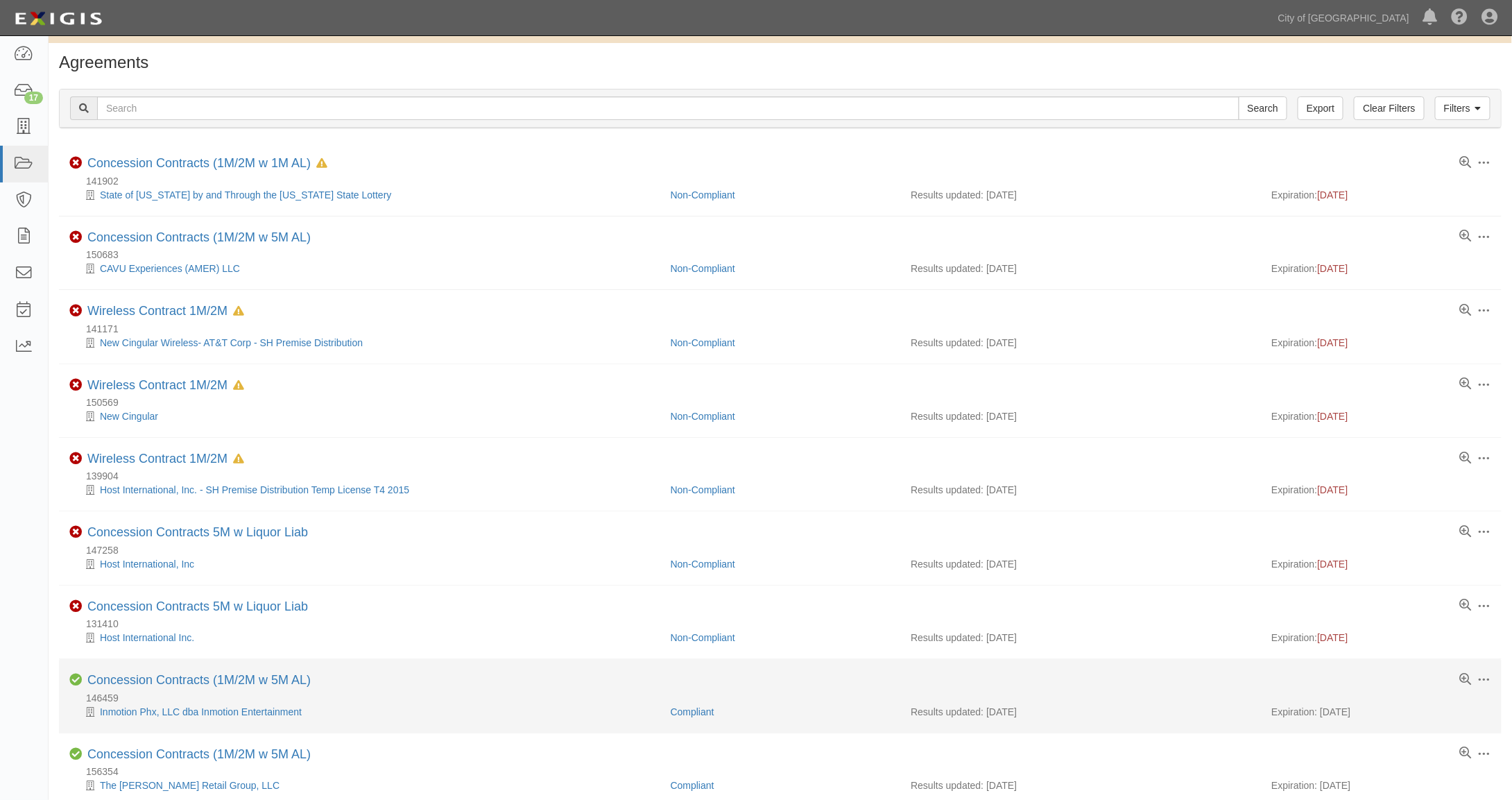
scroll to position [258, 0]
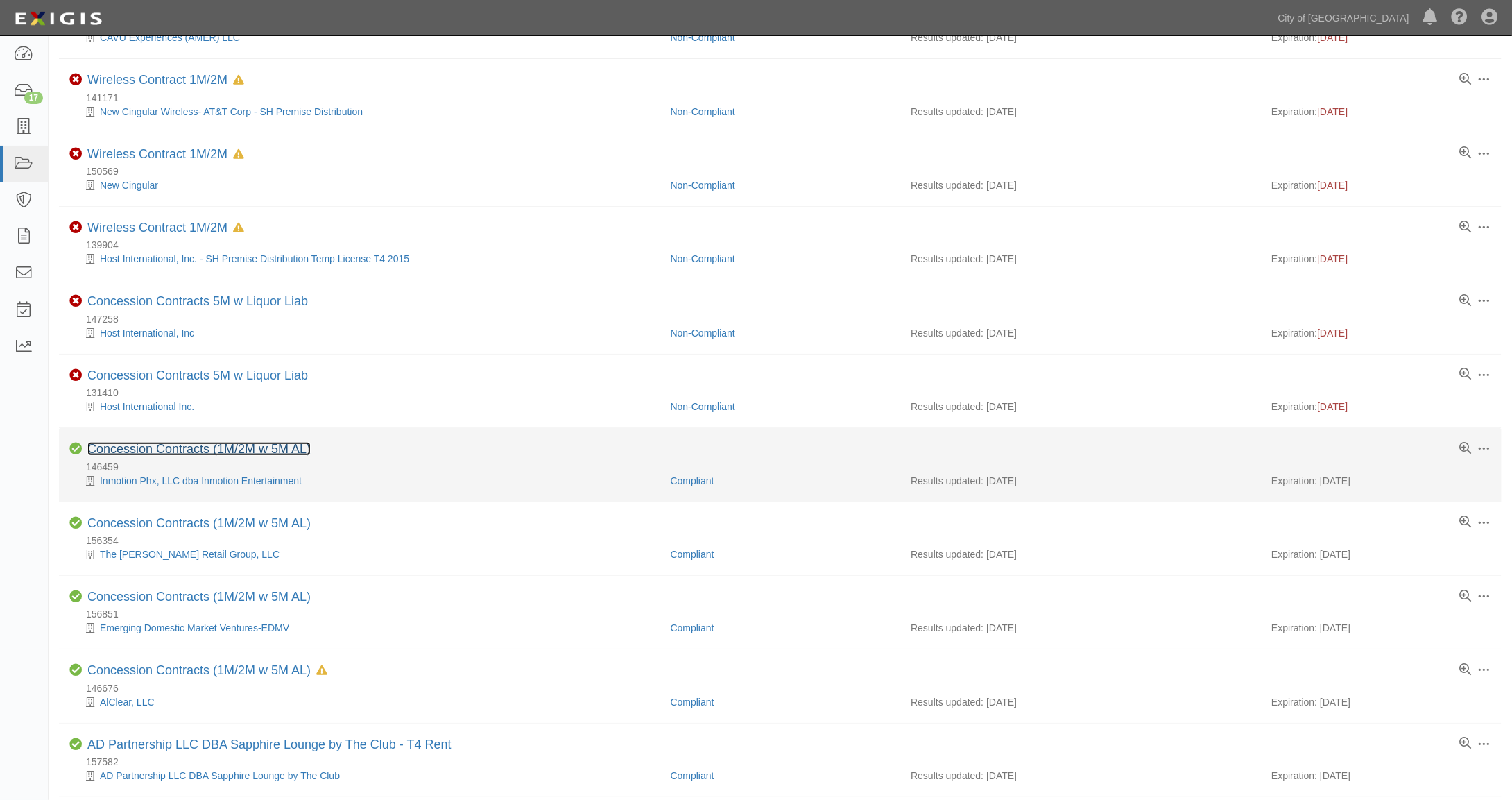
click at [162, 445] on link "Concession Contracts (1M/2M w 5M AL)" at bounding box center [198, 449] width 223 height 14
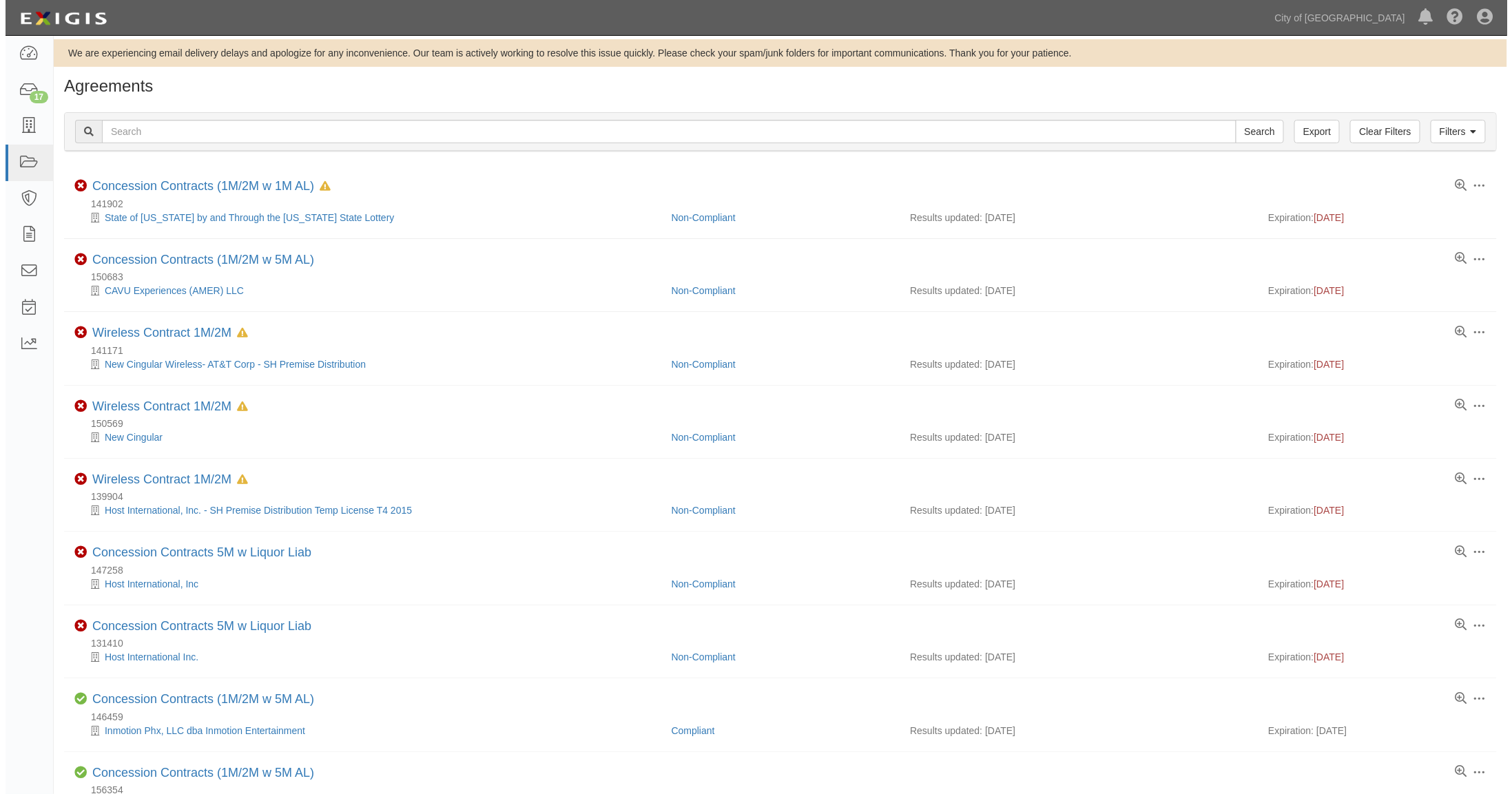
scroll to position [0, 0]
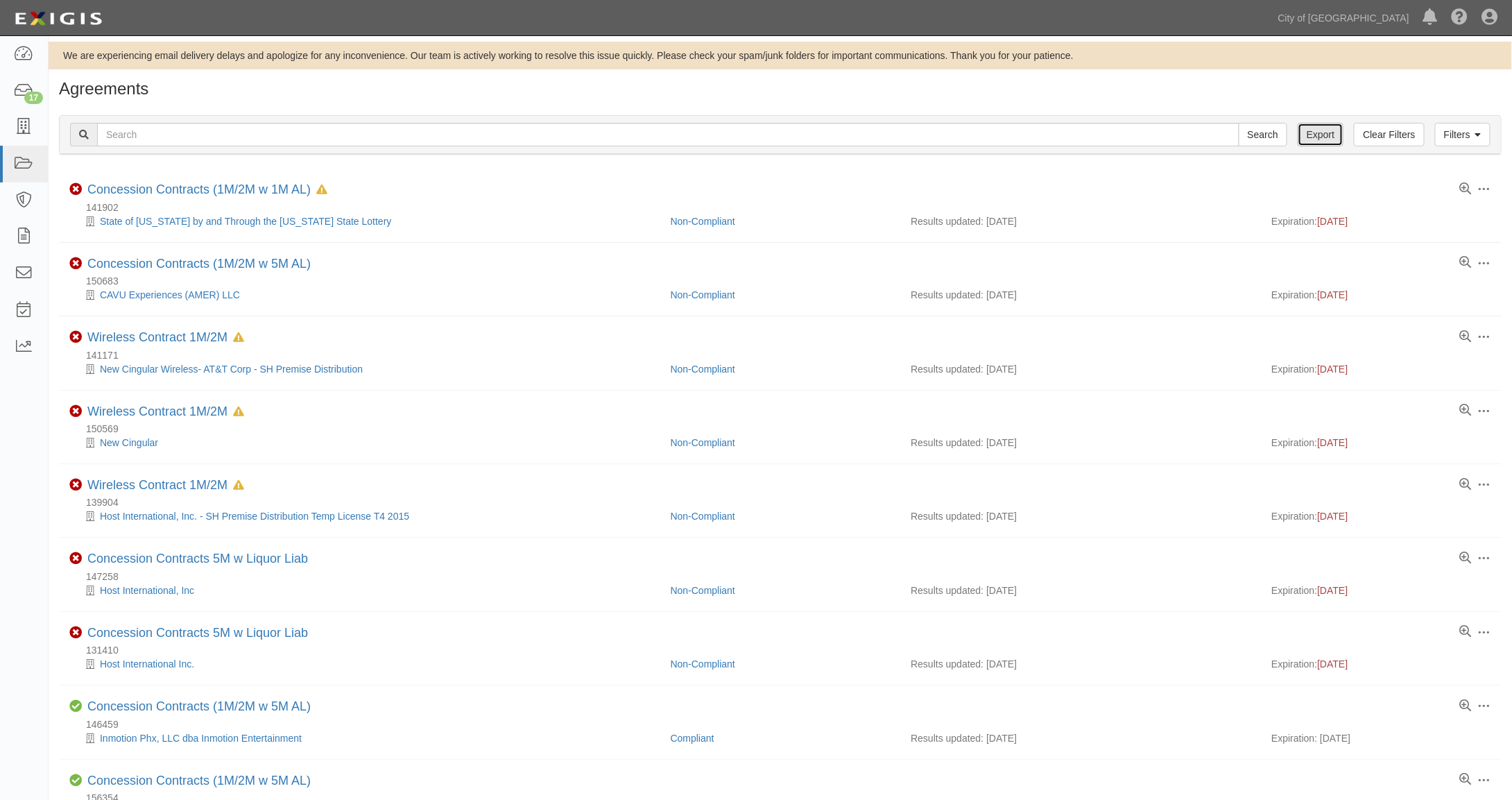
click at [1324, 134] on link "Export" at bounding box center [1320, 134] width 46 height 23
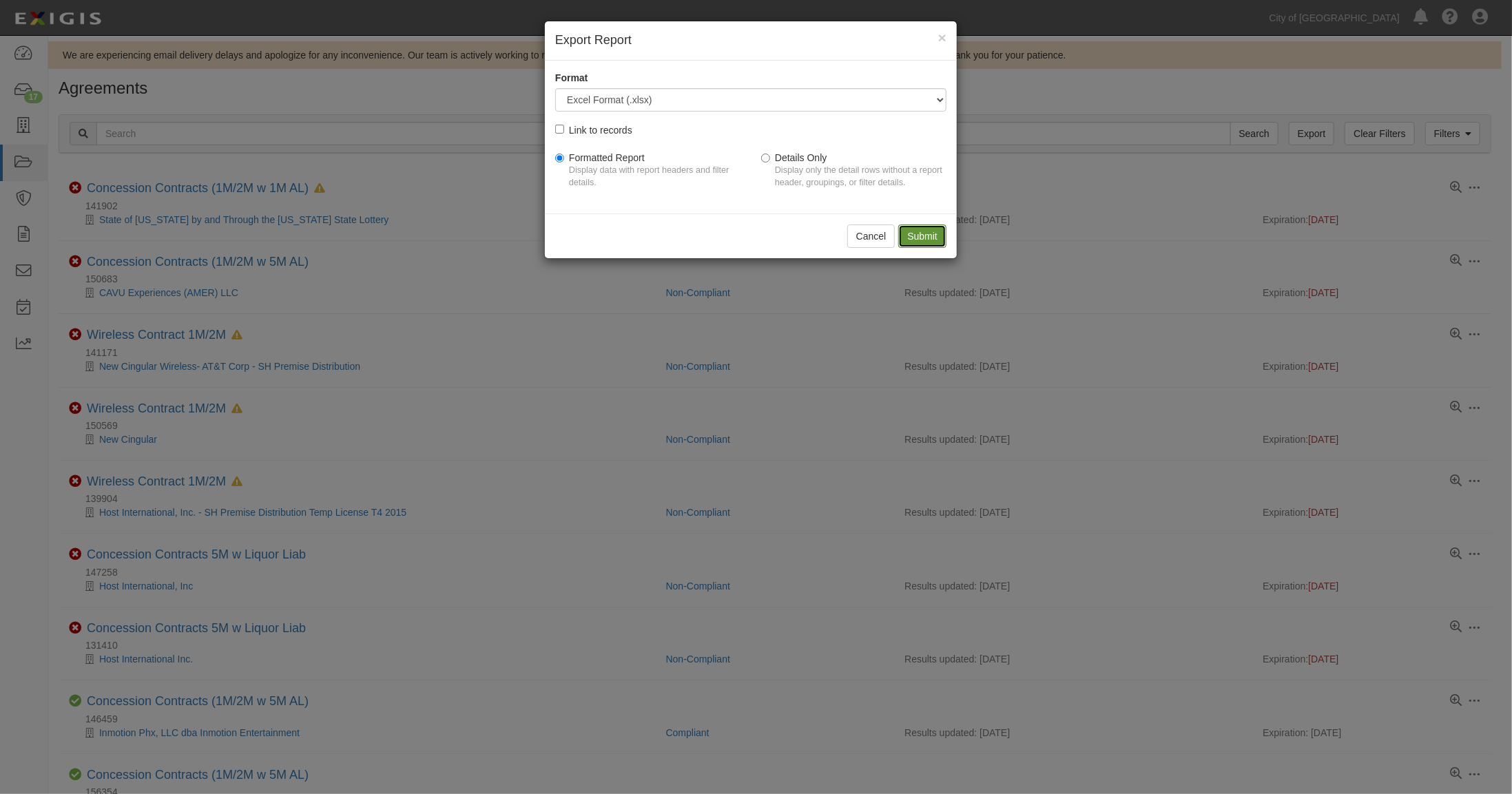
click at [916, 234] on input "Submit" at bounding box center [922, 235] width 48 height 23
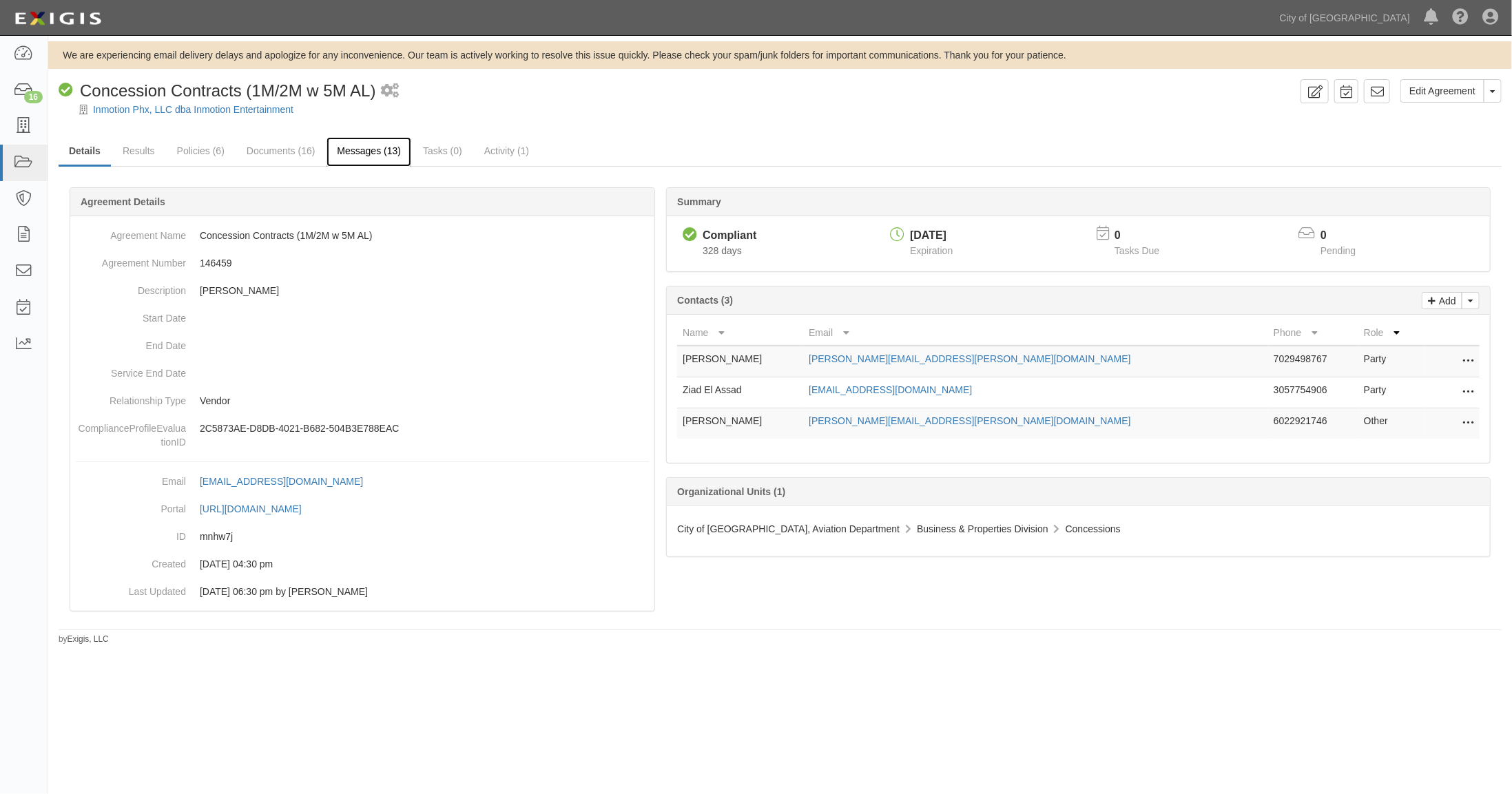
click at [365, 151] on link "Messages (13)" at bounding box center [369, 151] width 85 height 30
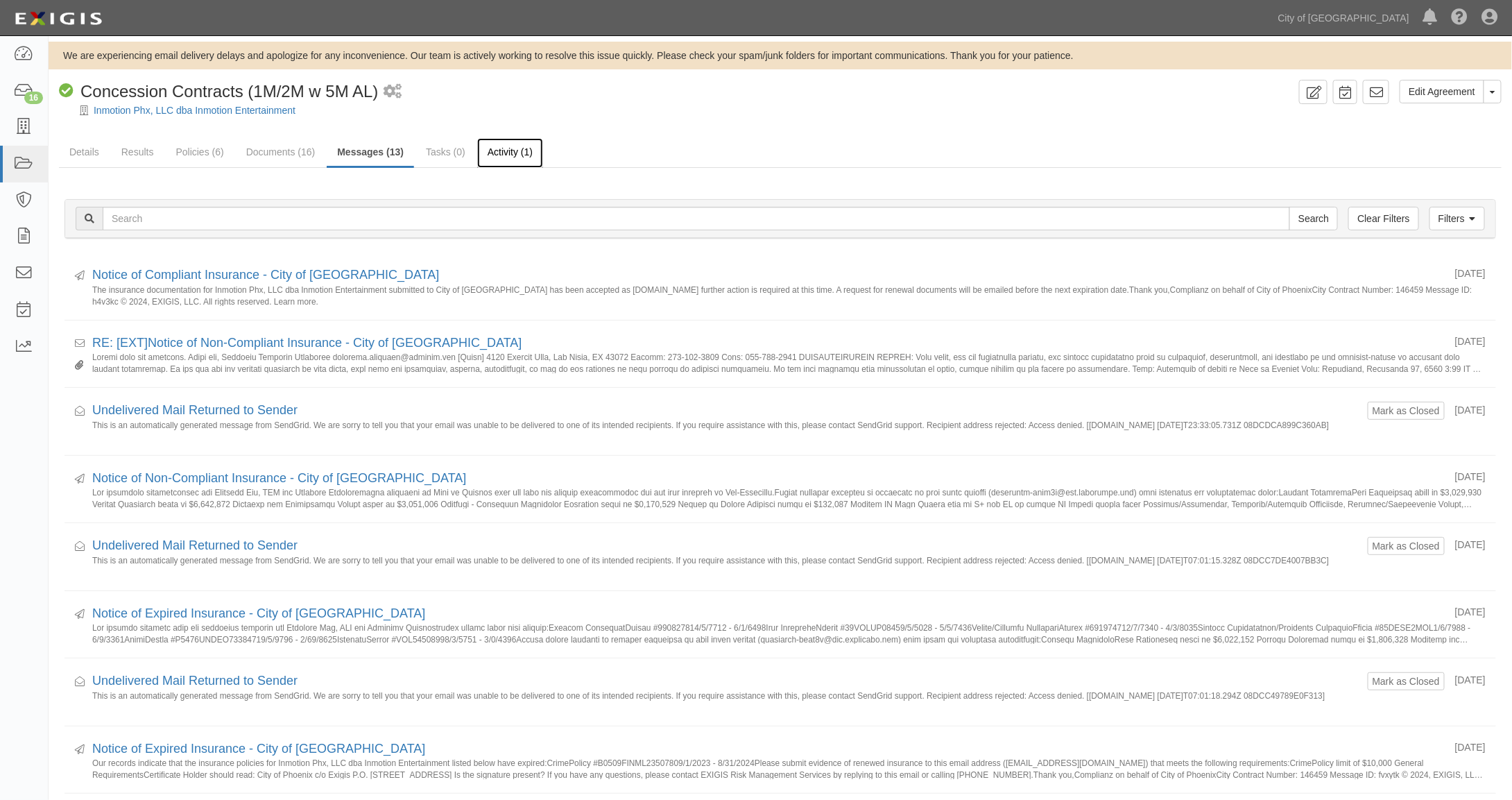
click at [503, 155] on link "Activity (1)" at bounding box center [510, 153] width 65 height 30
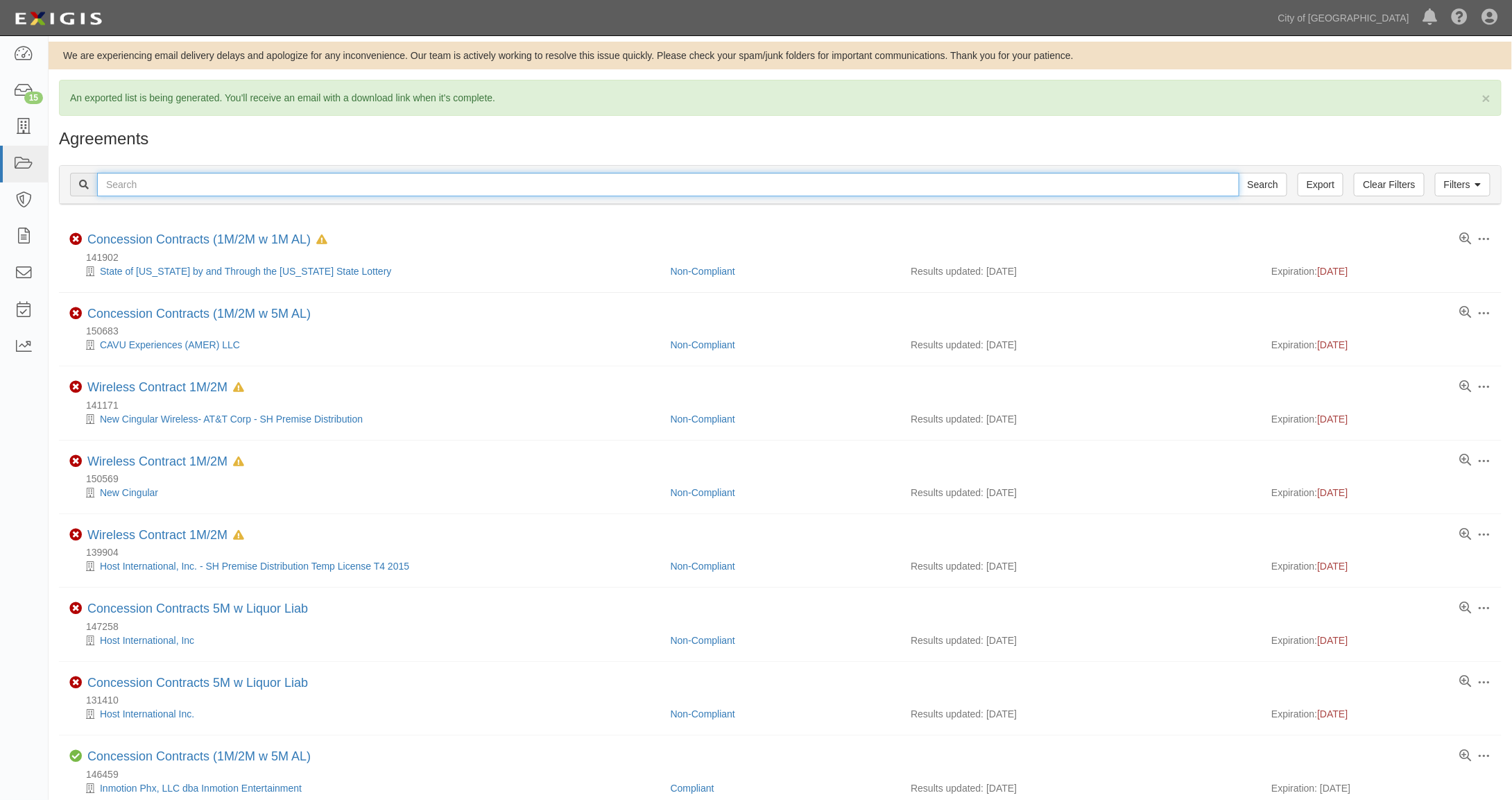
click at [140, 188] on input "text" at bounding box center [669, 184] width 1142 height 23
type input "146676"
click at [1239, 172] on input "Search" at bounding box center [1263, 184] width 48 height 23
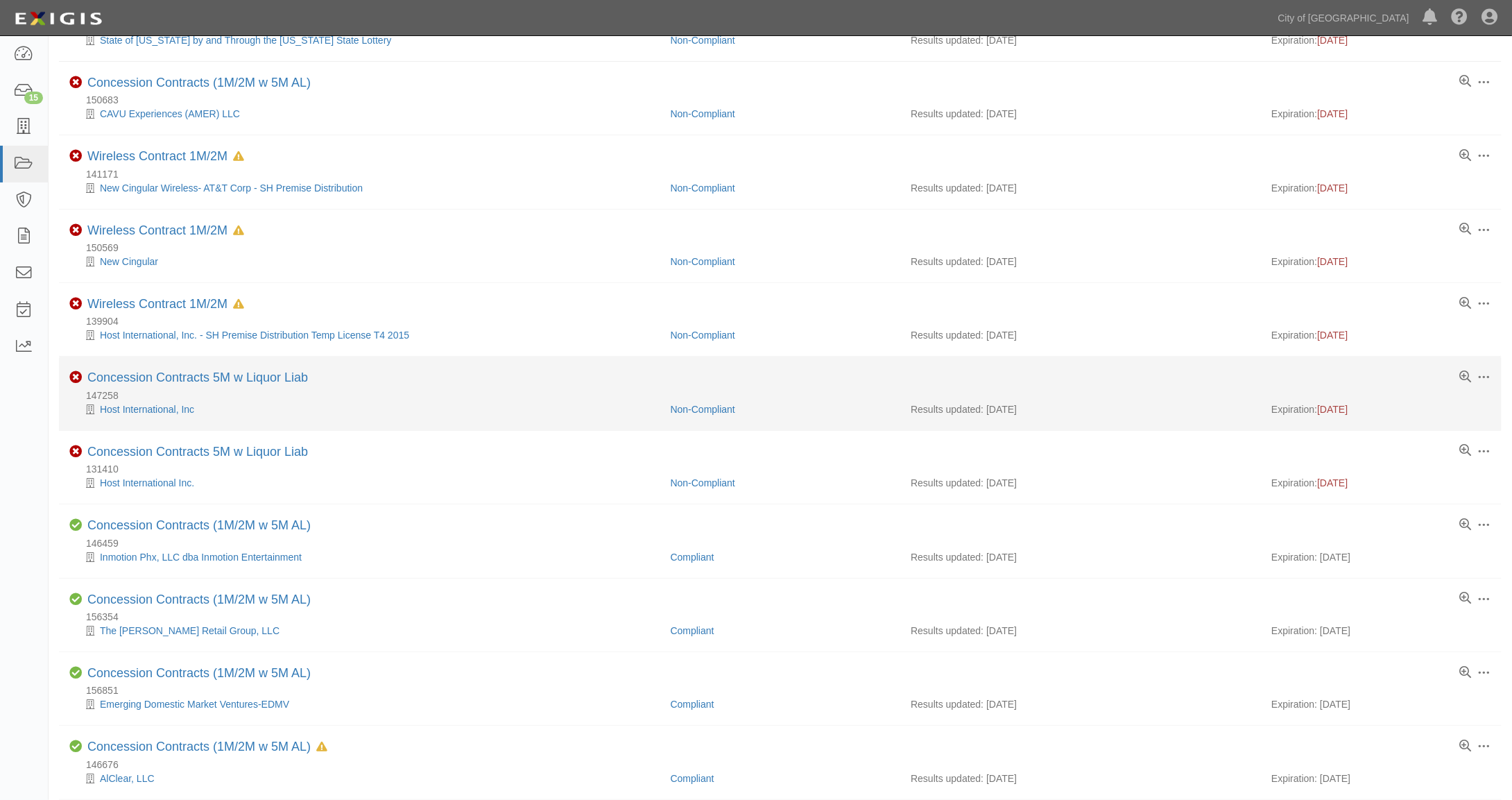
scroll to position [462, 0]
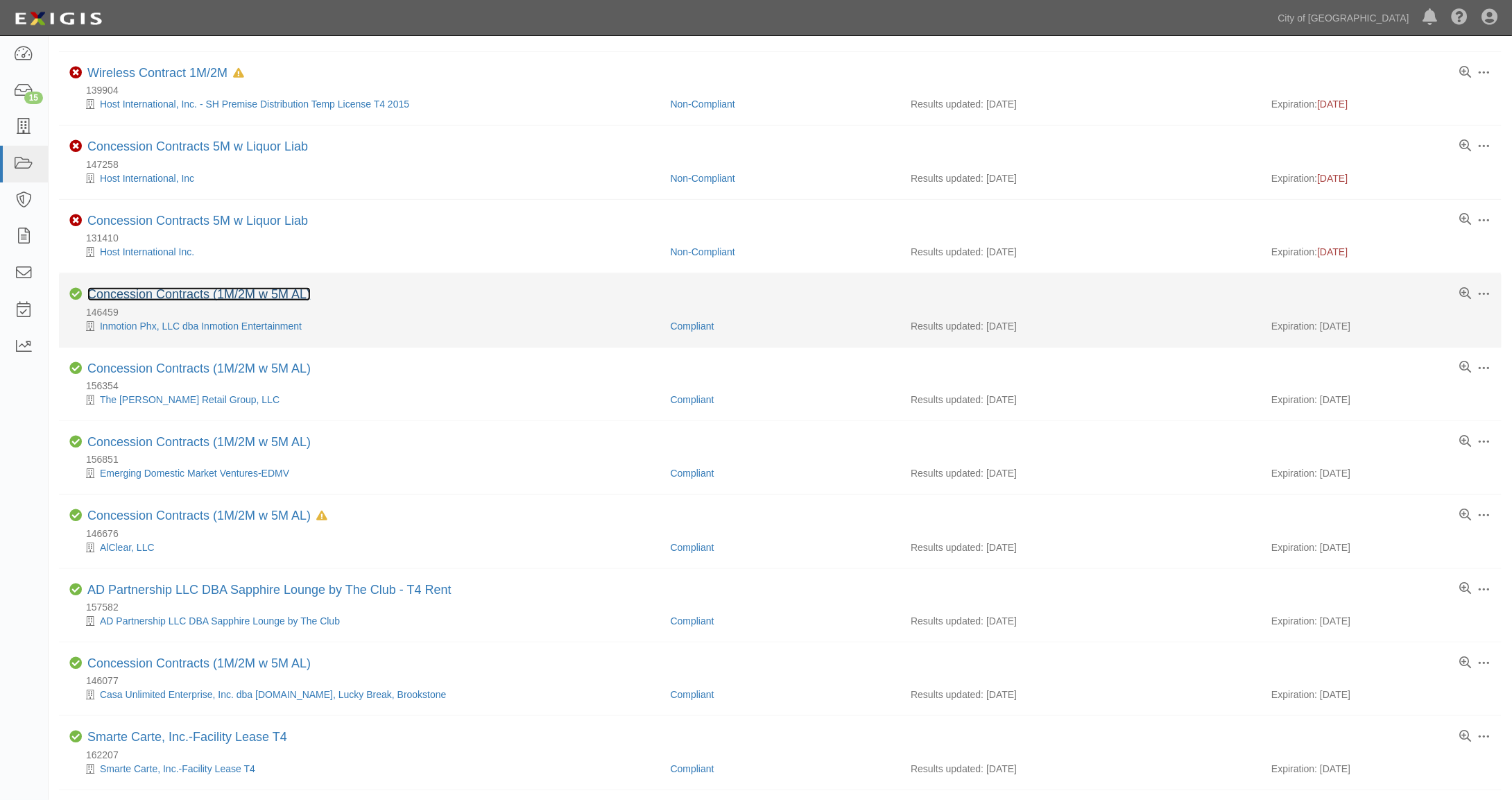
click at [170, 287] on link "Concession Contracts (1M/2M w 5M AL)" at bounding box center [198, 294] width 223 height 14
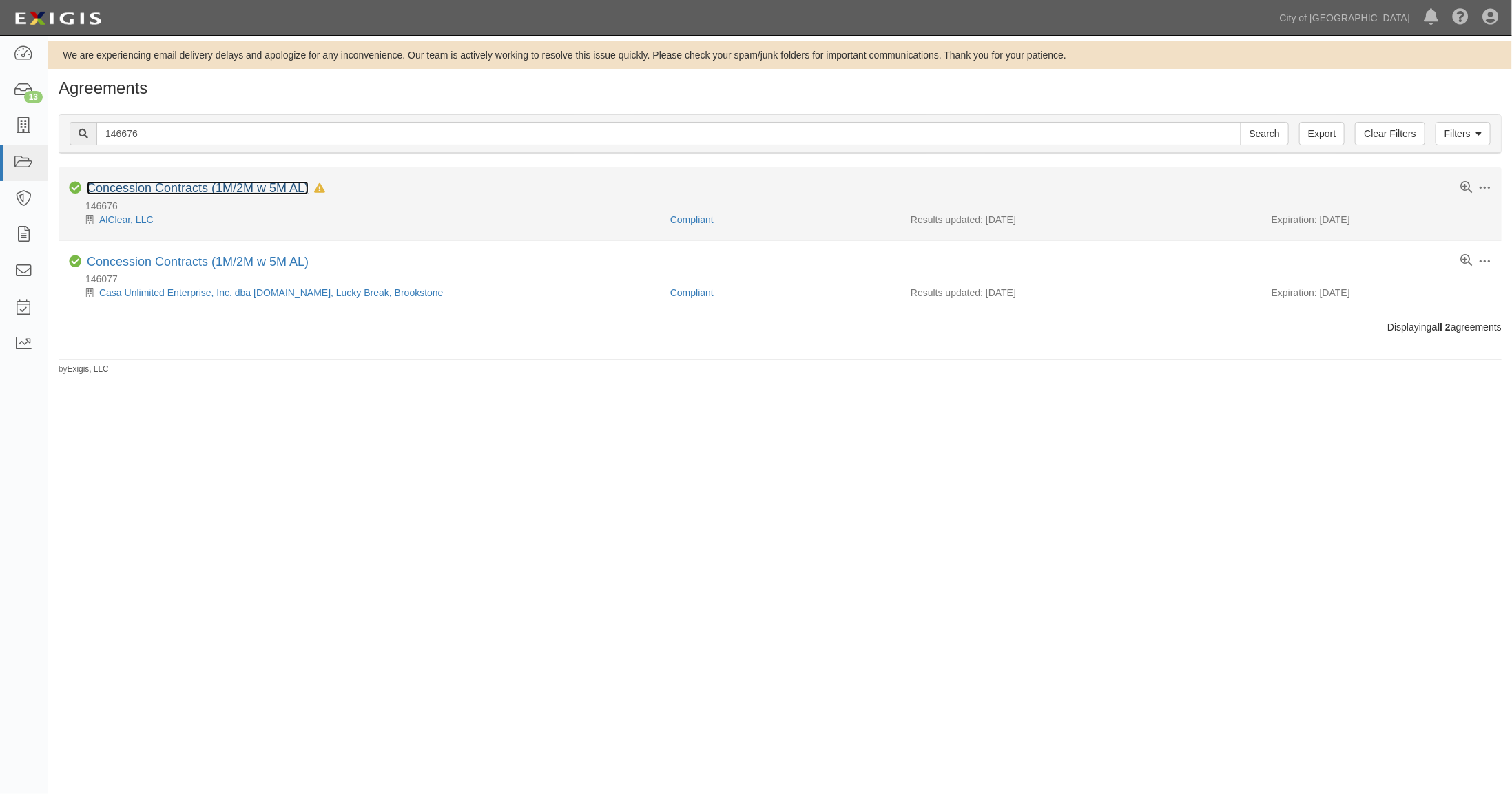
click at [139, 187] on link "Concession Contracts (1M/2M w 5M AL)" at bounding box center [197, 188] width 222 height 14
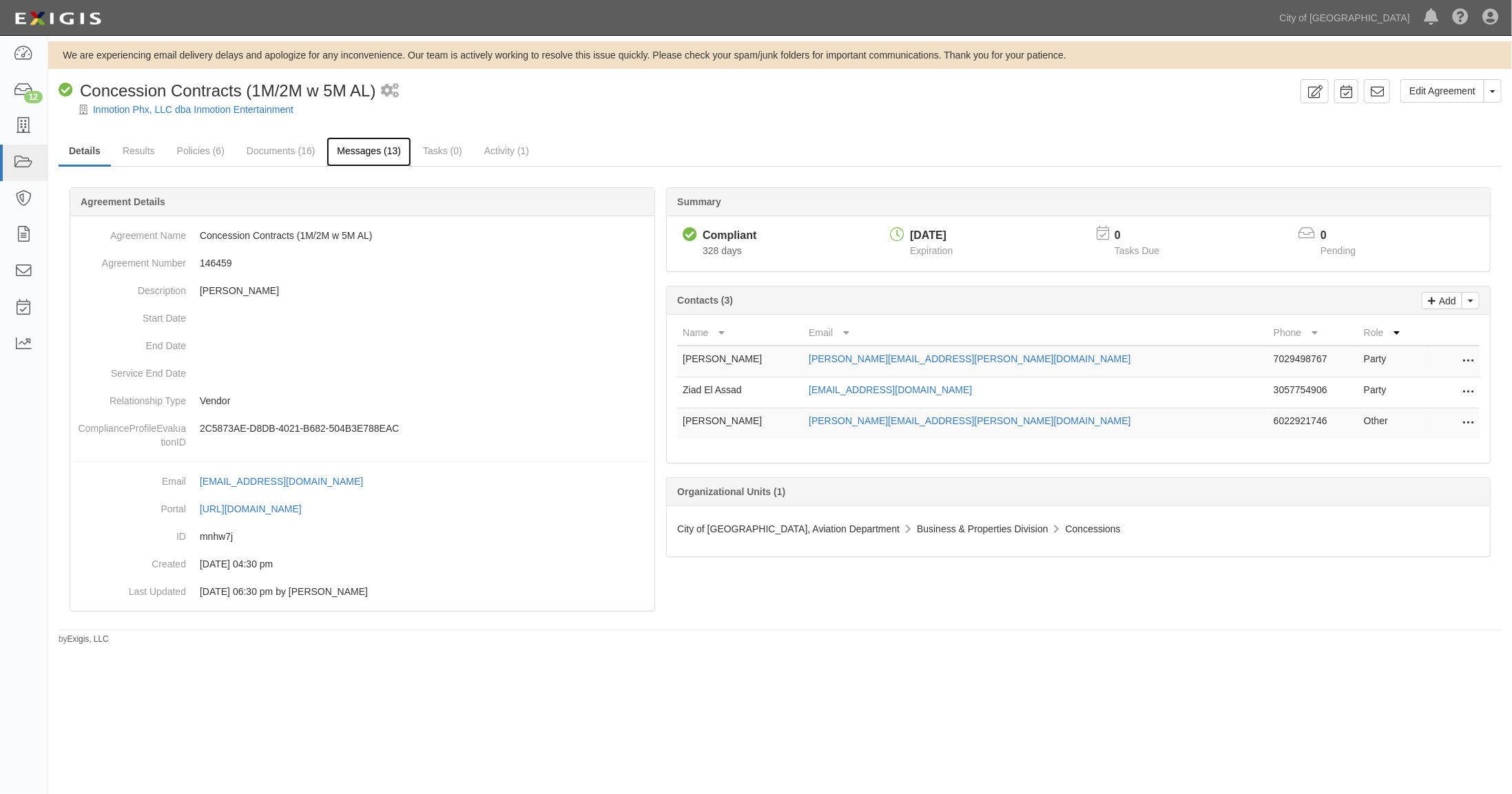
click at [372, 150] on link "Messages (13)" at bounding box center [369, 151] width 85 height 30
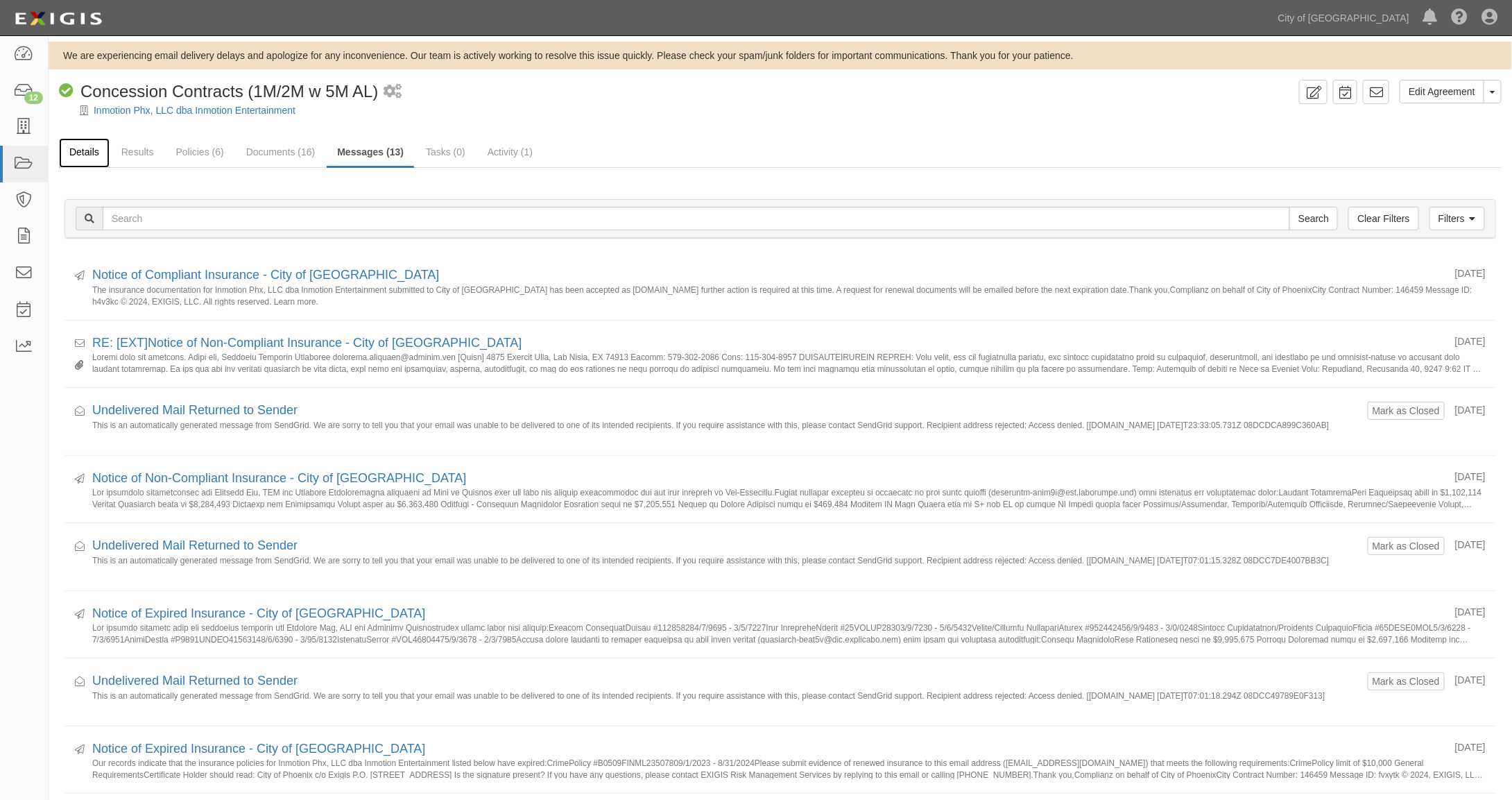
click at [90, 150] on link "Details" at bounding box center [84, 153] width 51 height 30
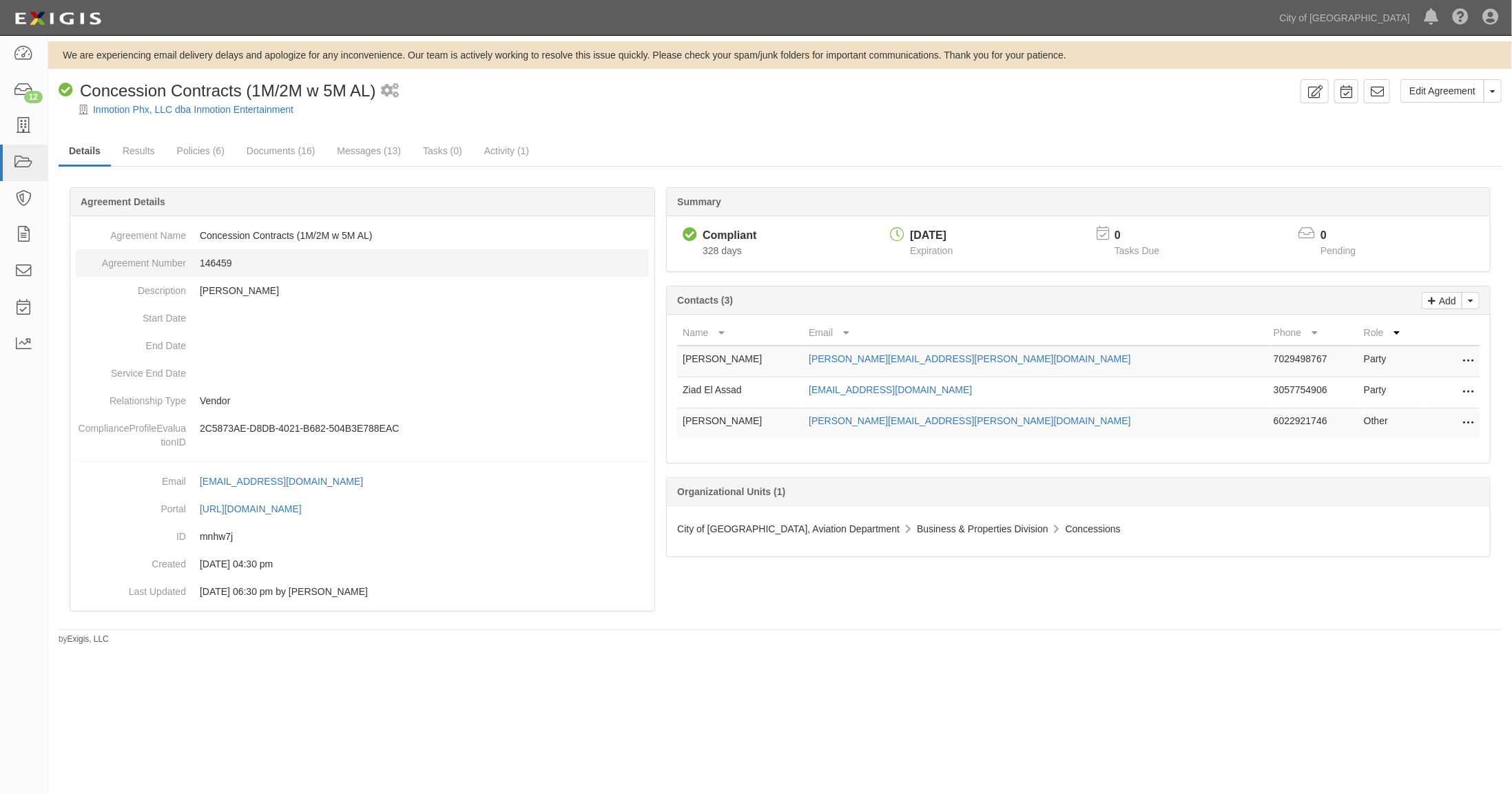
click at [219, 262] on dd "146459" at bounding box center [363, 263] width 573 height 27
copy dd "146459"
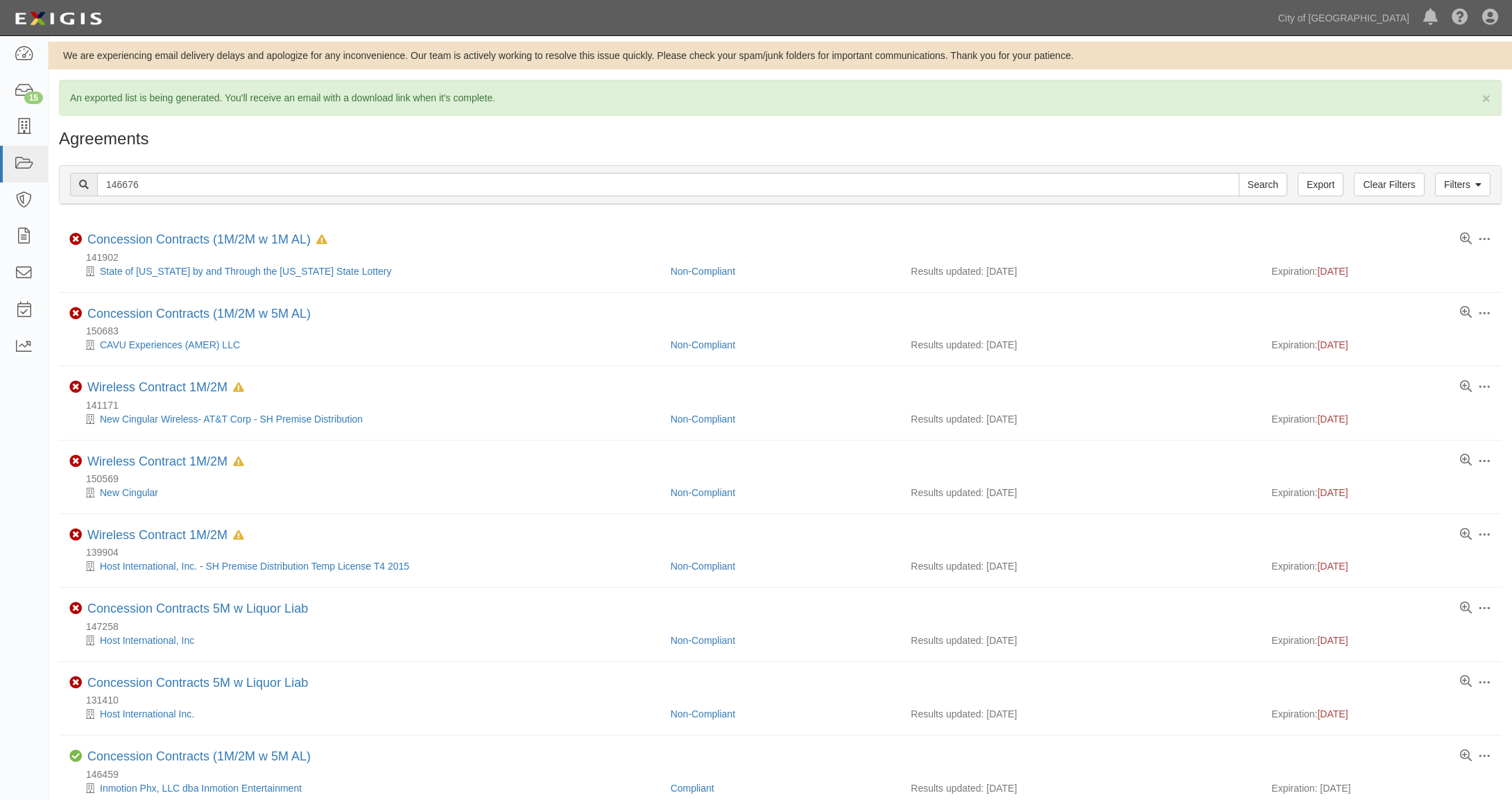
scroll to position [462, 0]
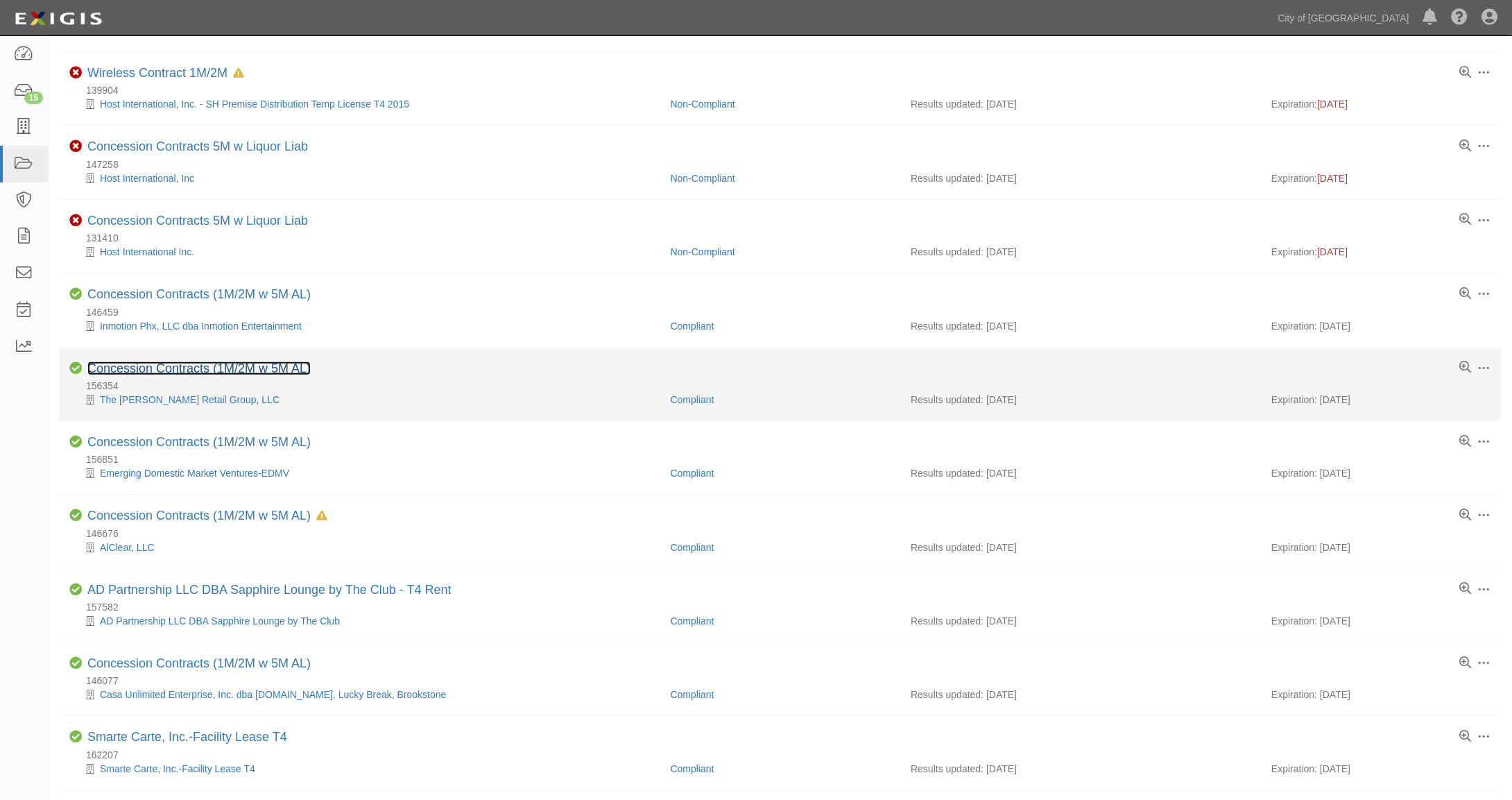
click at [134, 362] on link "Concession Contracts (1M/2M w 5M AL)" at bounding box center [198, 368] width 223 height 14
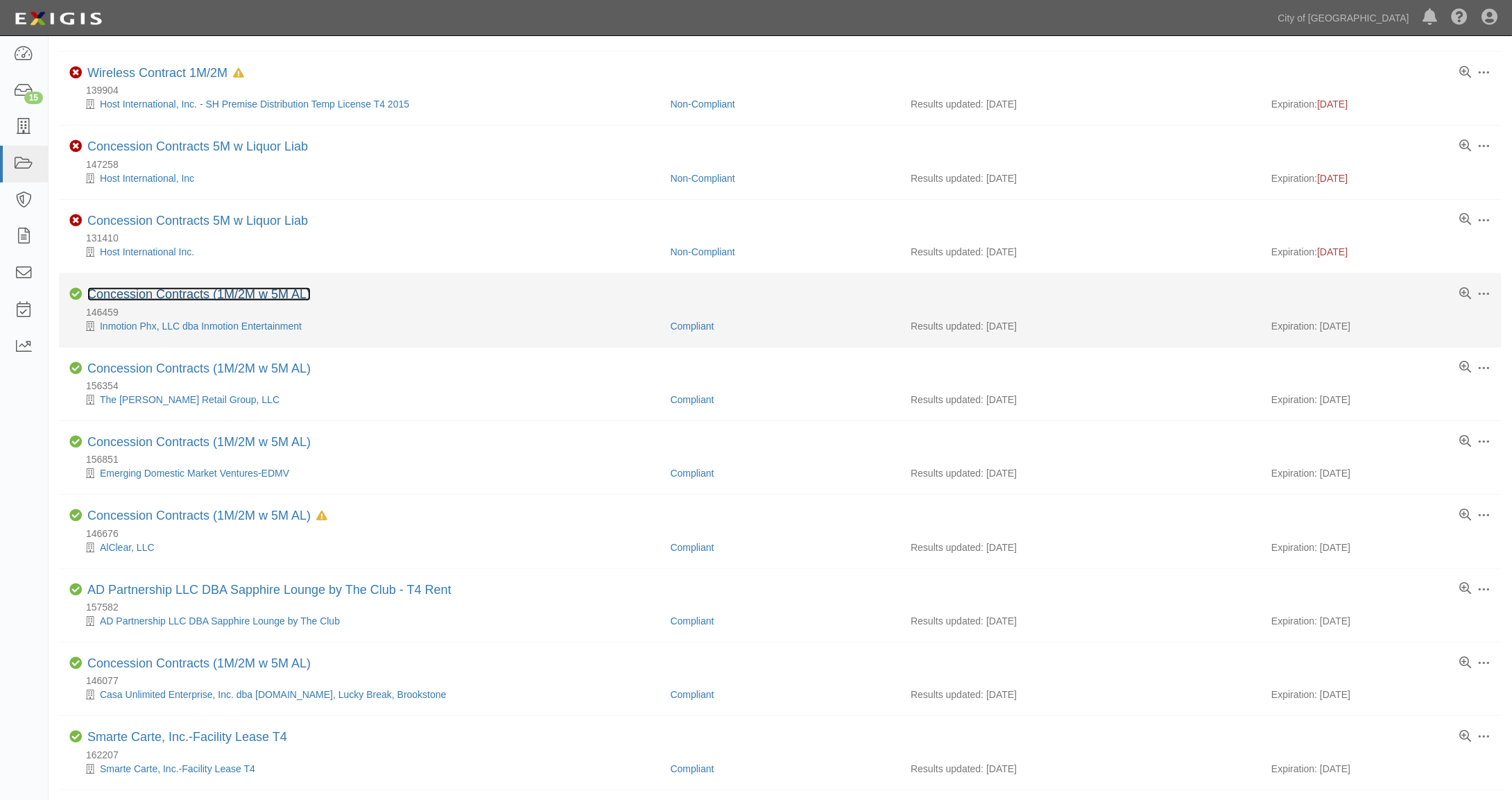
click at [153, 294] on link "Concession Contracts (1M/2M w 5M AL)" at bounding box center [198, 294] width 223 height 14
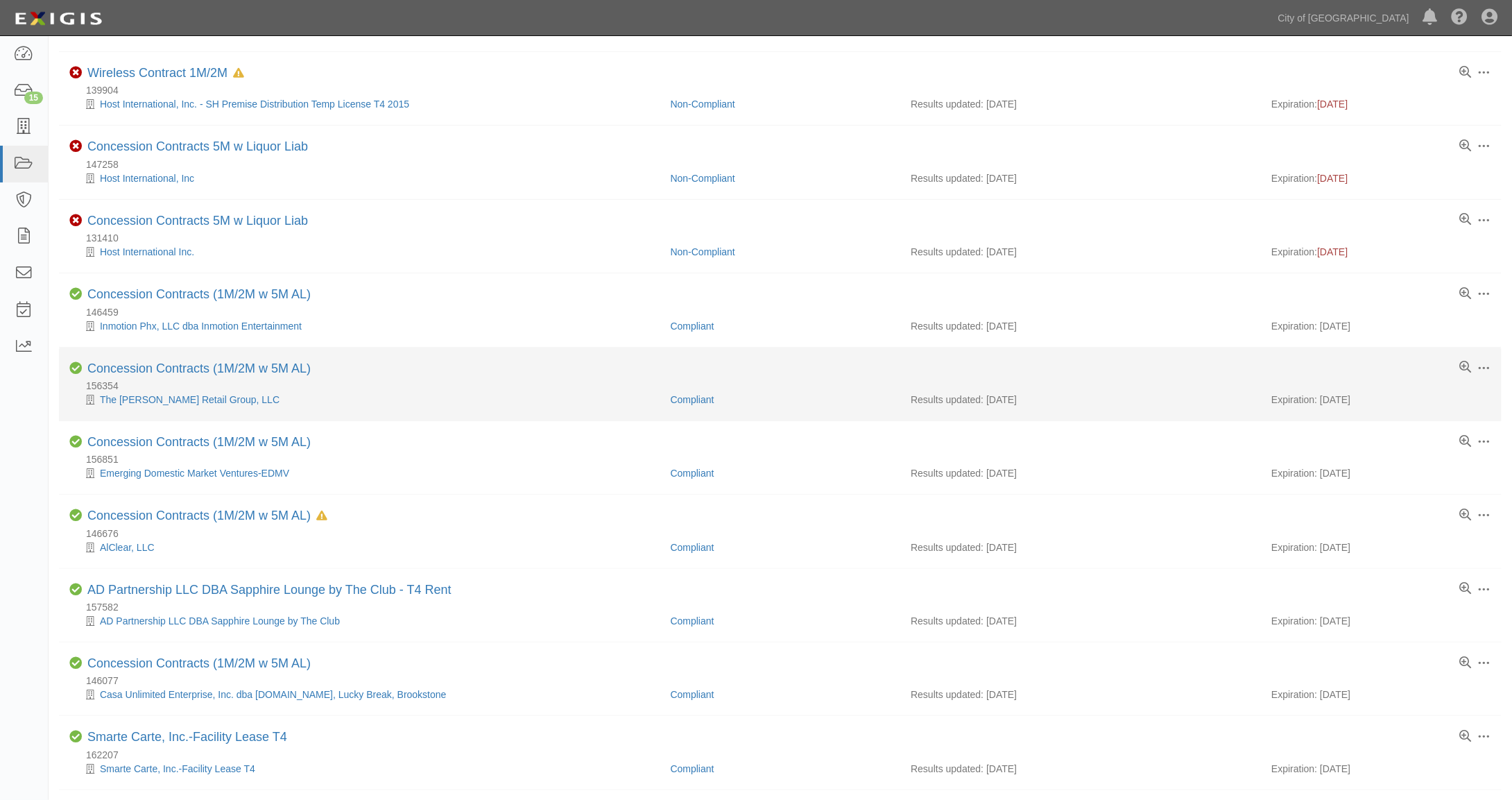
click at [102, 380] on div "156354" at bounding box center [786, 386] width 1433 height 14
copy div "156354"
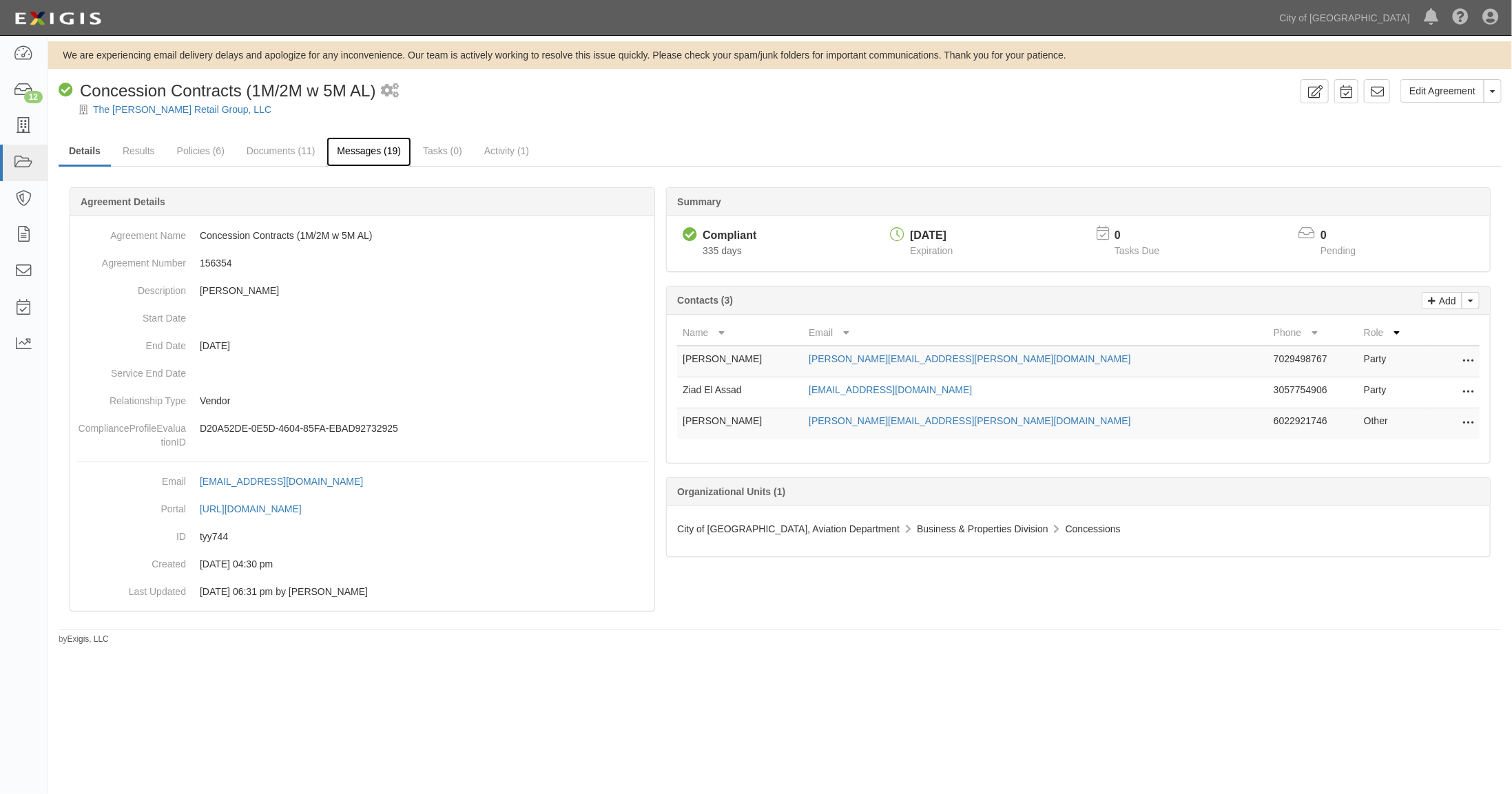
click at [384, 151] on link "Messages (19)" at bounding box center [369, 151] width 85 height 30
